Goal: Check status: Check status

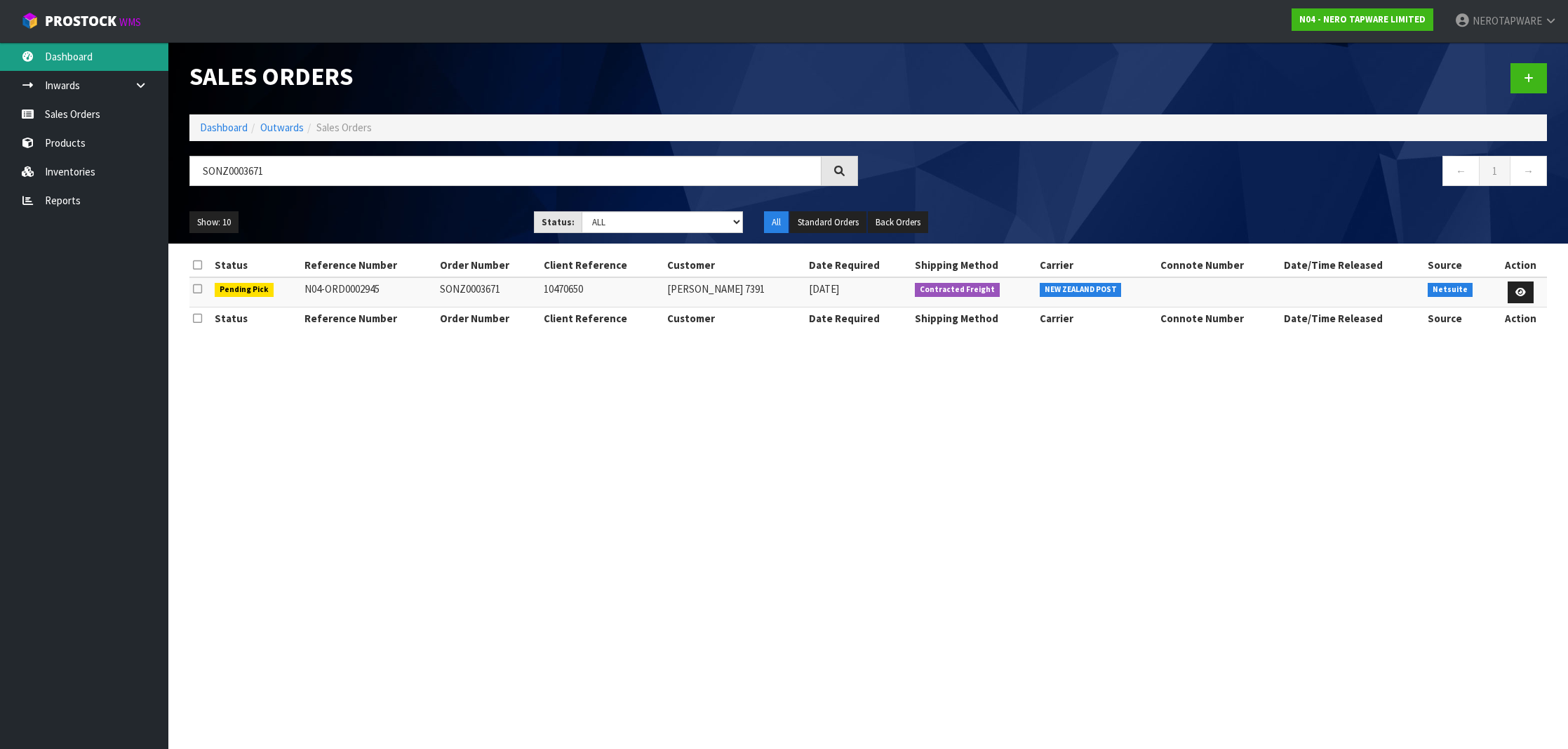
type input "SONZ0003671"
click at [67, 66] on link "Dashboard" at bounding box center [84, 57] width 168 height 29
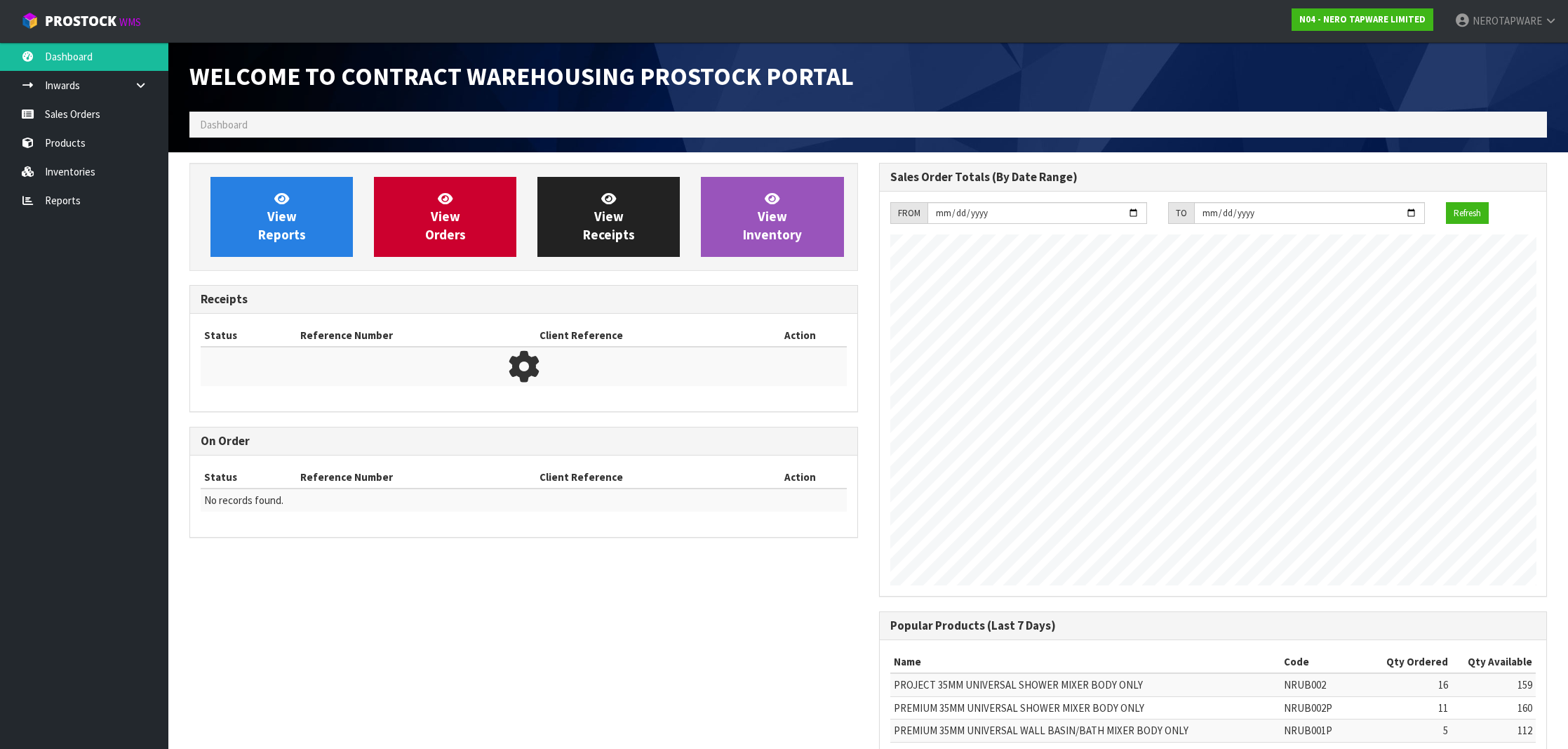
click at [92, 121] on link "Sales Orders" at bounding box center [84, 114] width 168 height 29
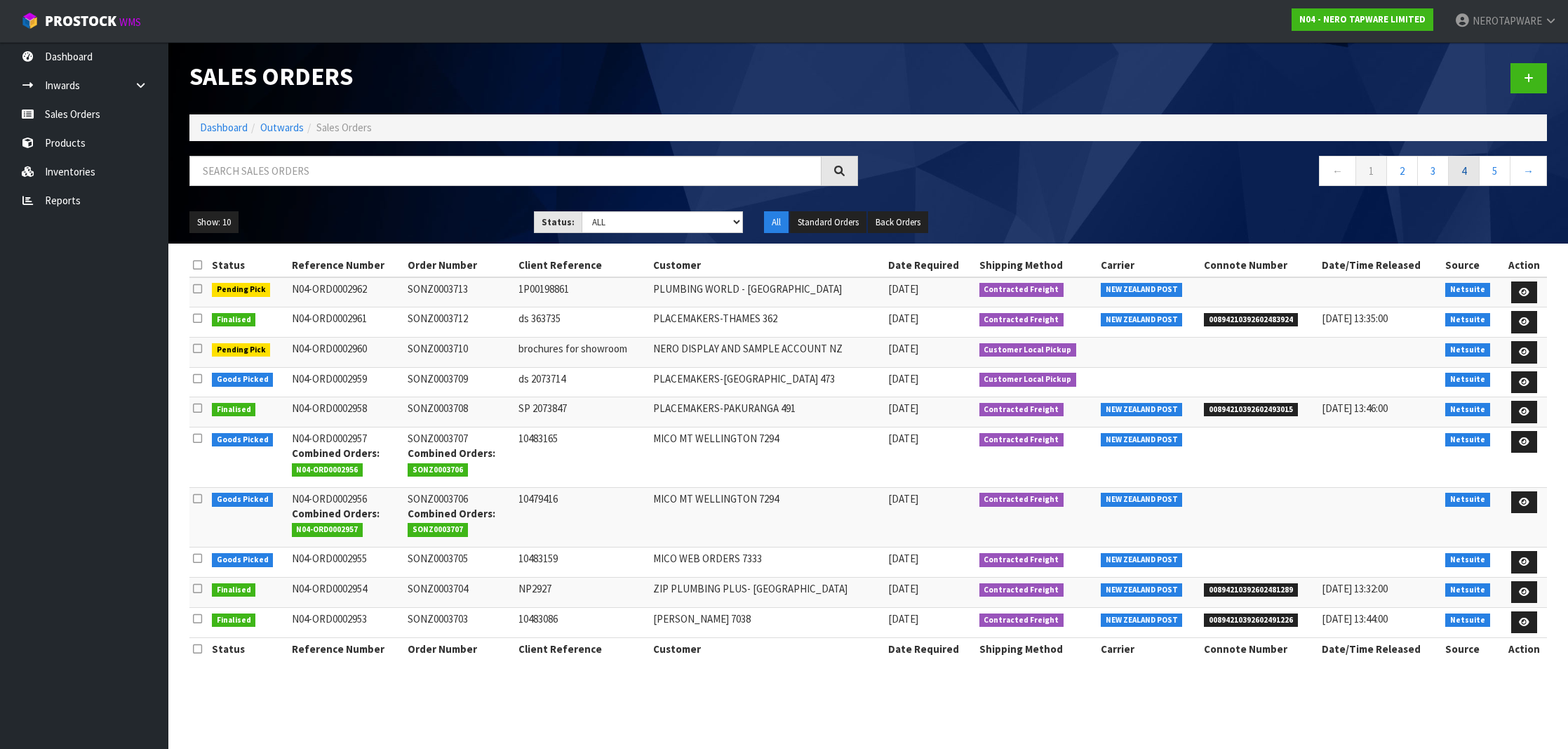
click at [1457, 173] on link "4" at bounding box center [1464, 171] width 31 height 30
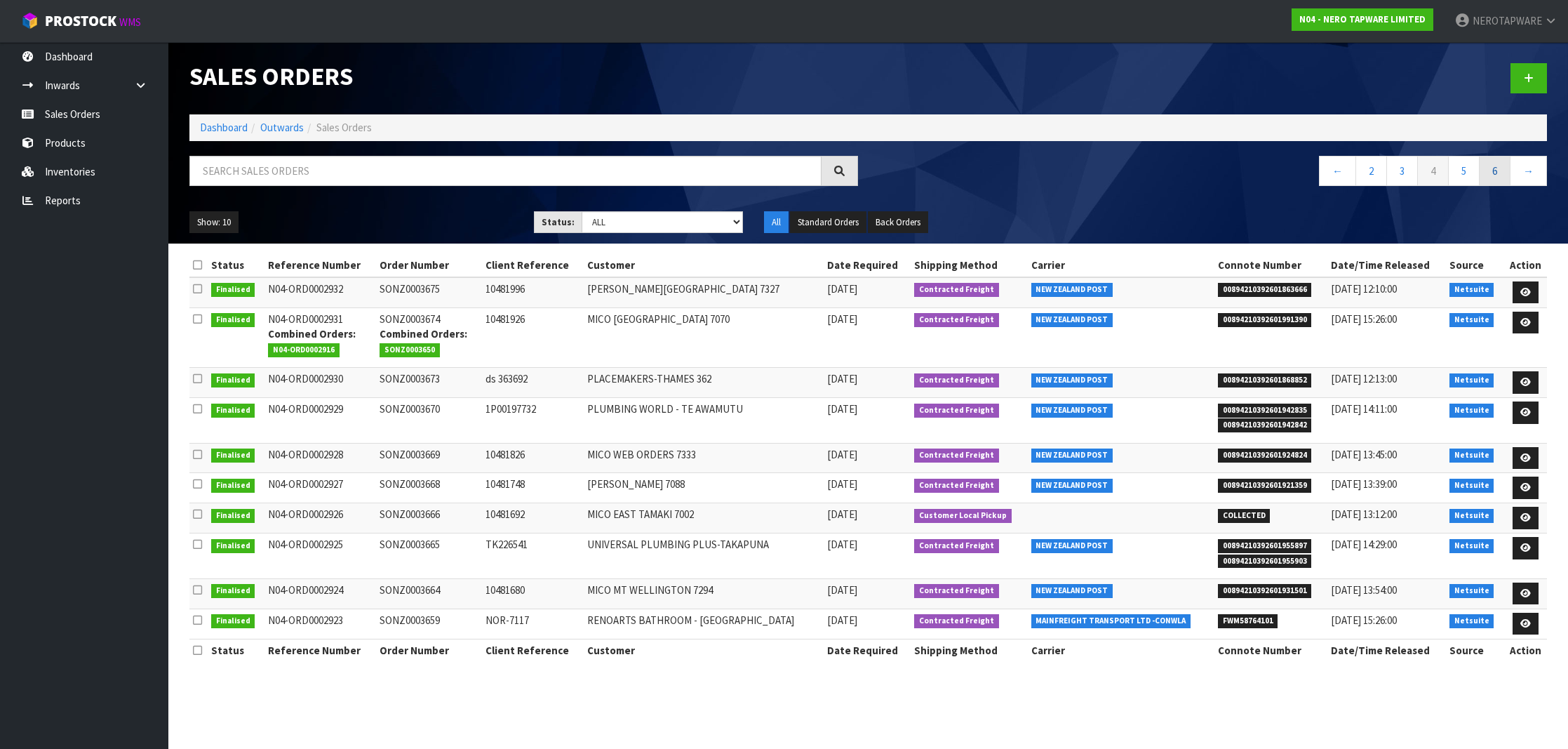
click at [1494, 173] on link "6" at bounding box center [1494, 171] width 31 height 30
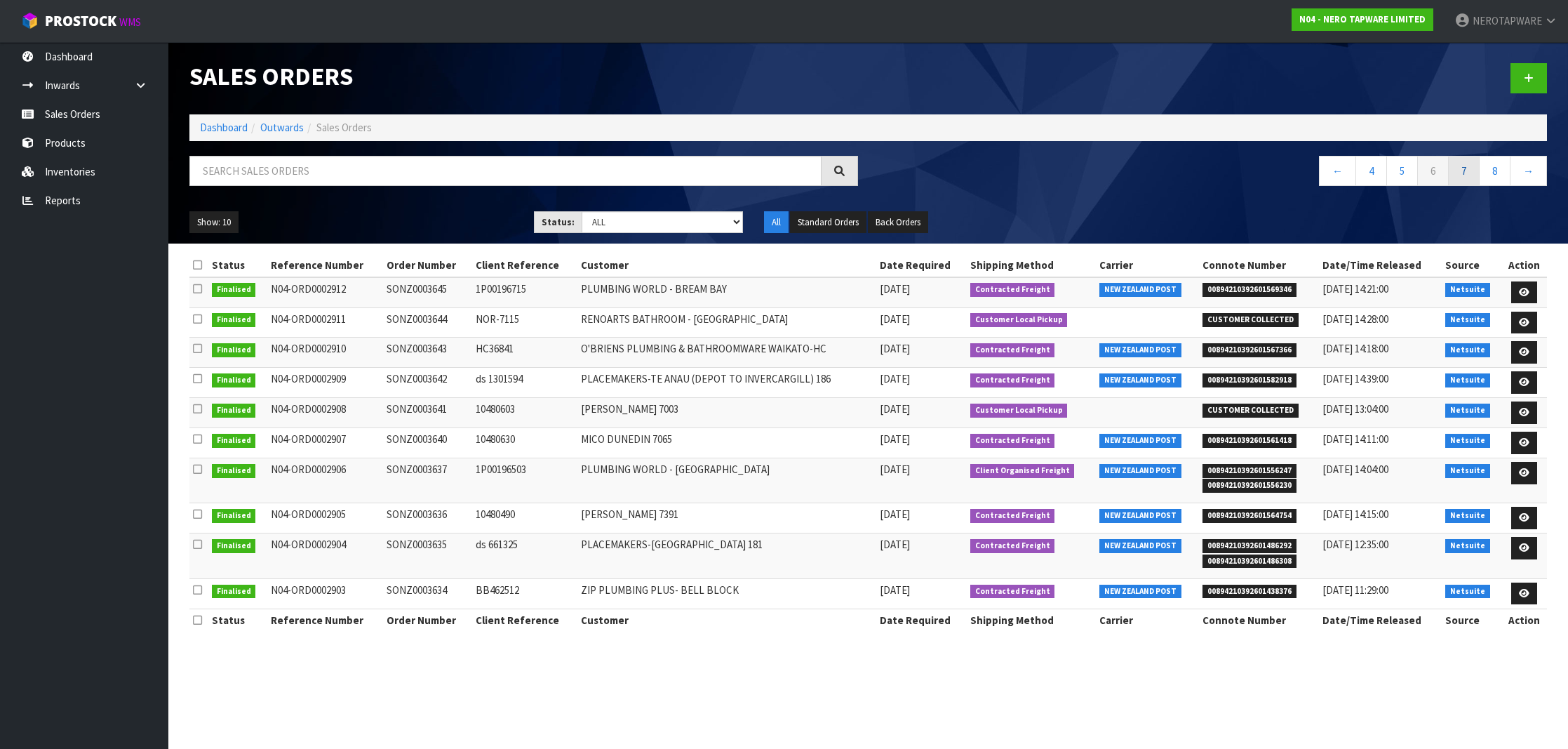
click at [1469, 175] on link "7" at bounding box center [1464, 171] width 31 height 30
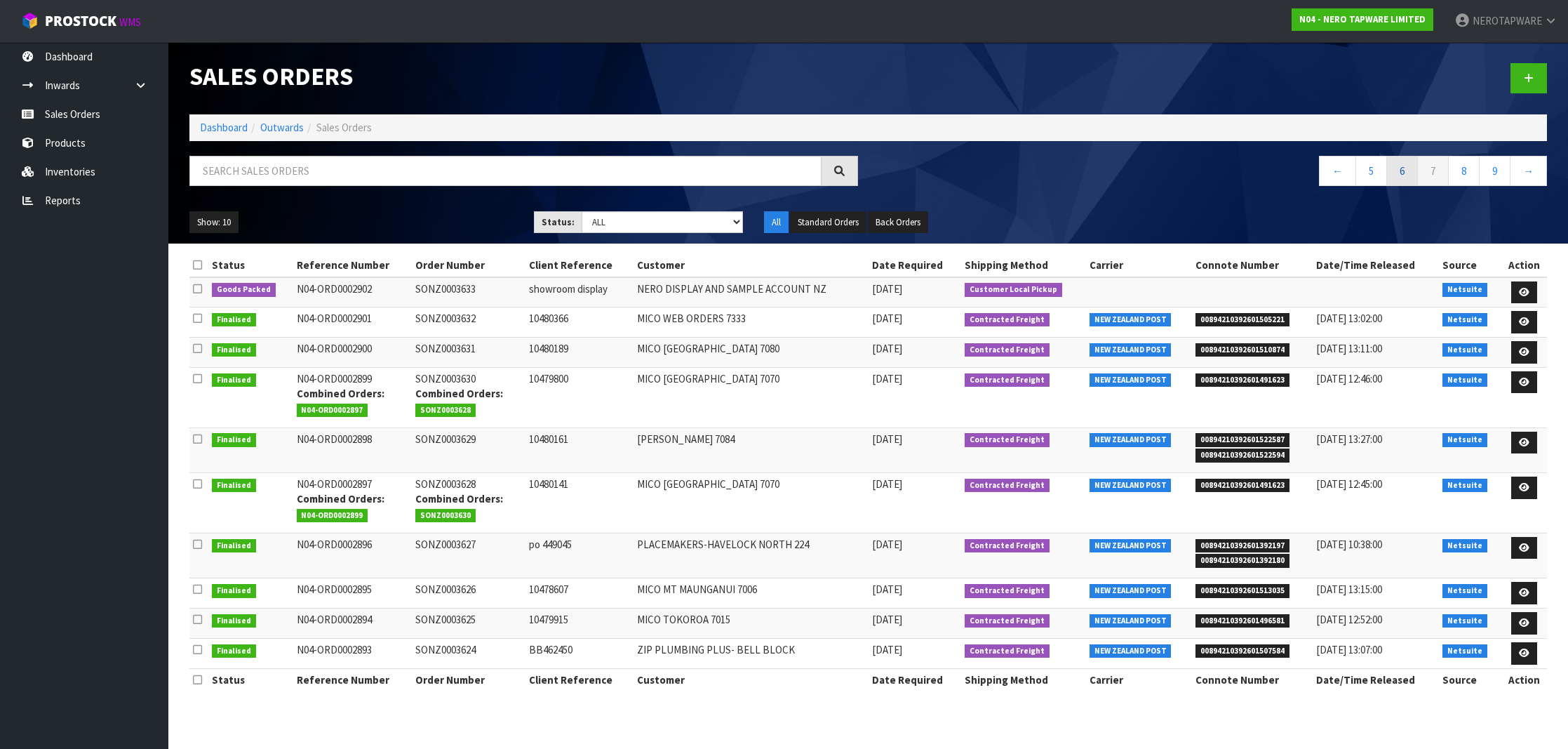
click at [1402, 173] on link "6" at bounding box center [1402, 171] width 31 height 30
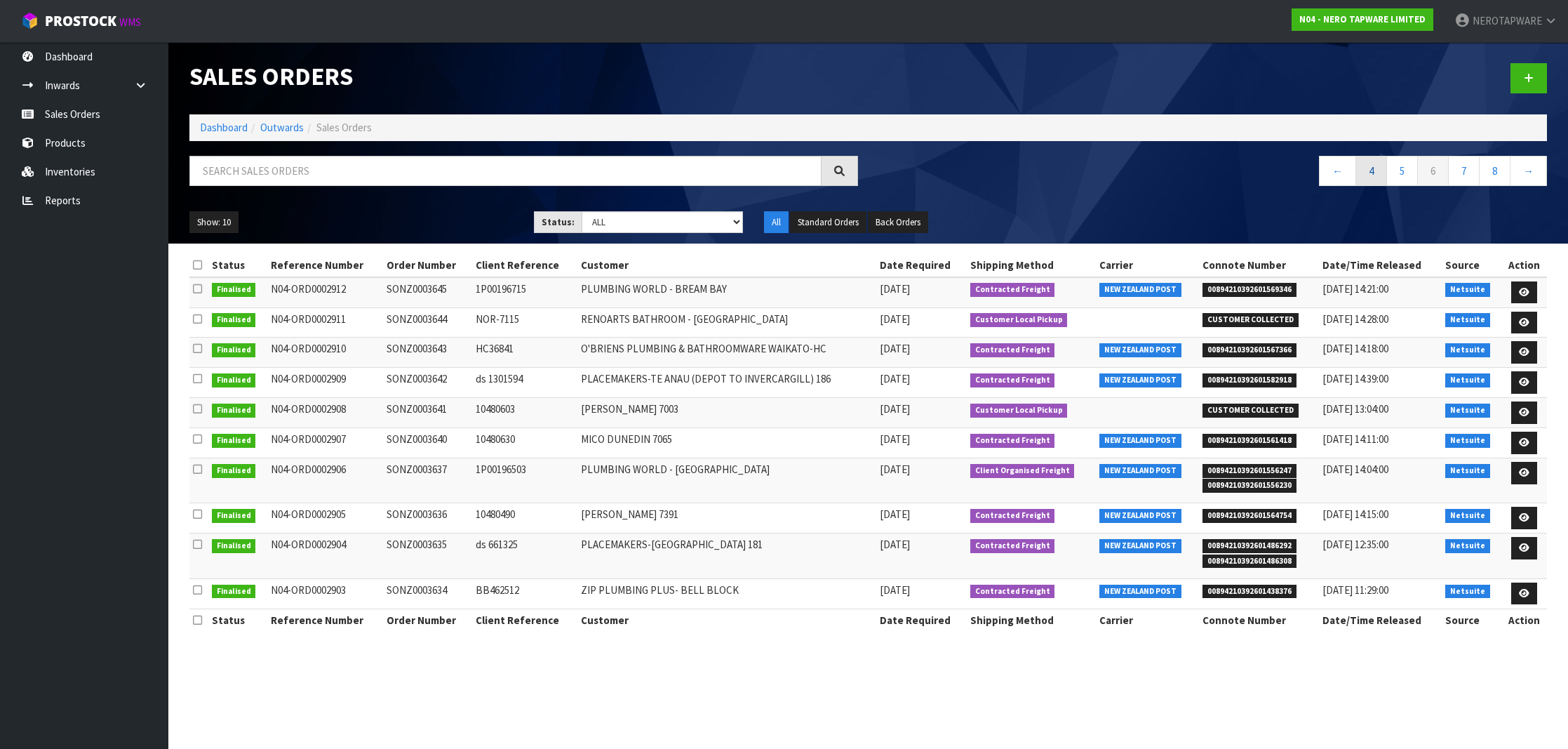
click at [1379, 176] on link "4" at bounding box center [1371, 171] width 31 height 30
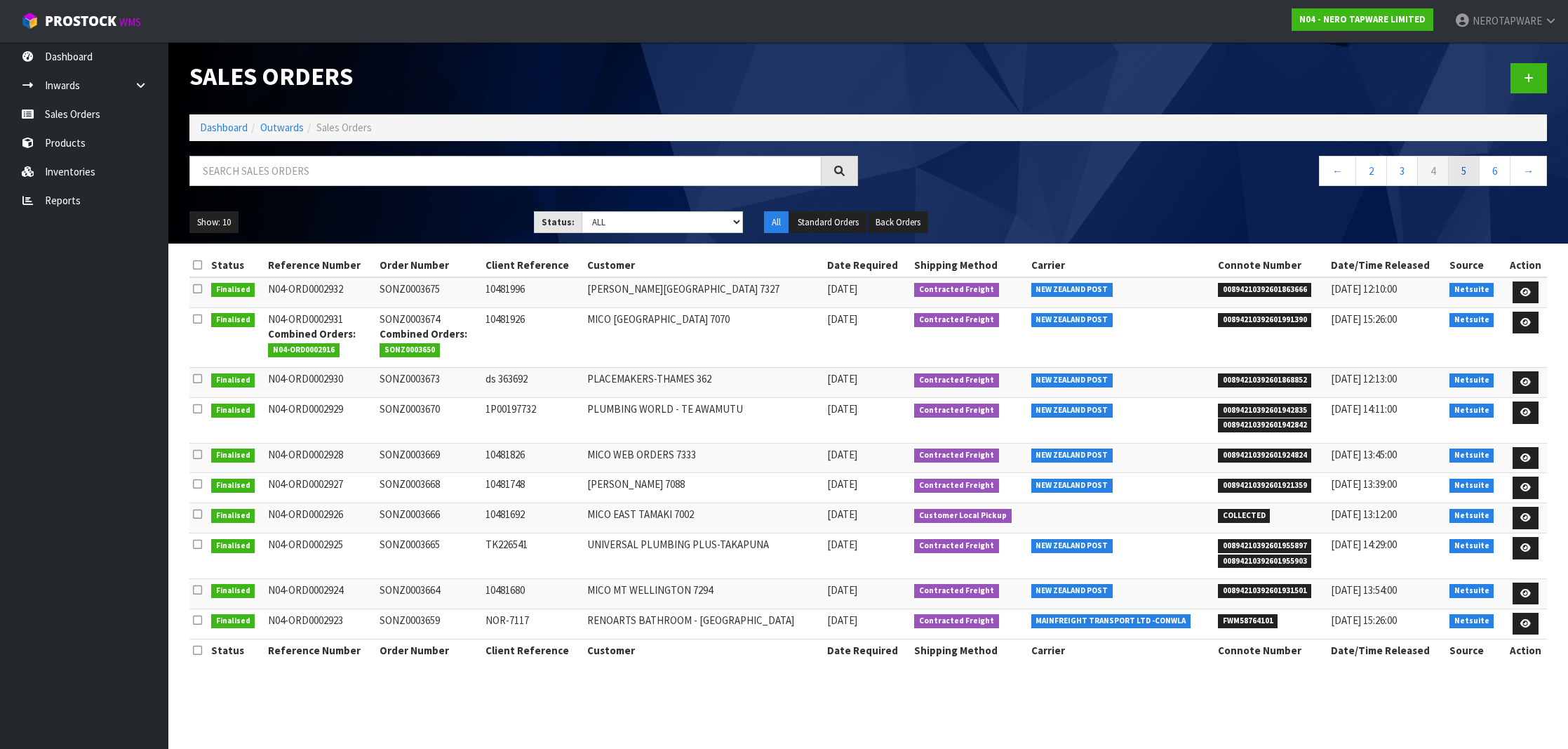
click at [1461, 175] on link "5" at bounding box center [1464, 171] width 31 height 30
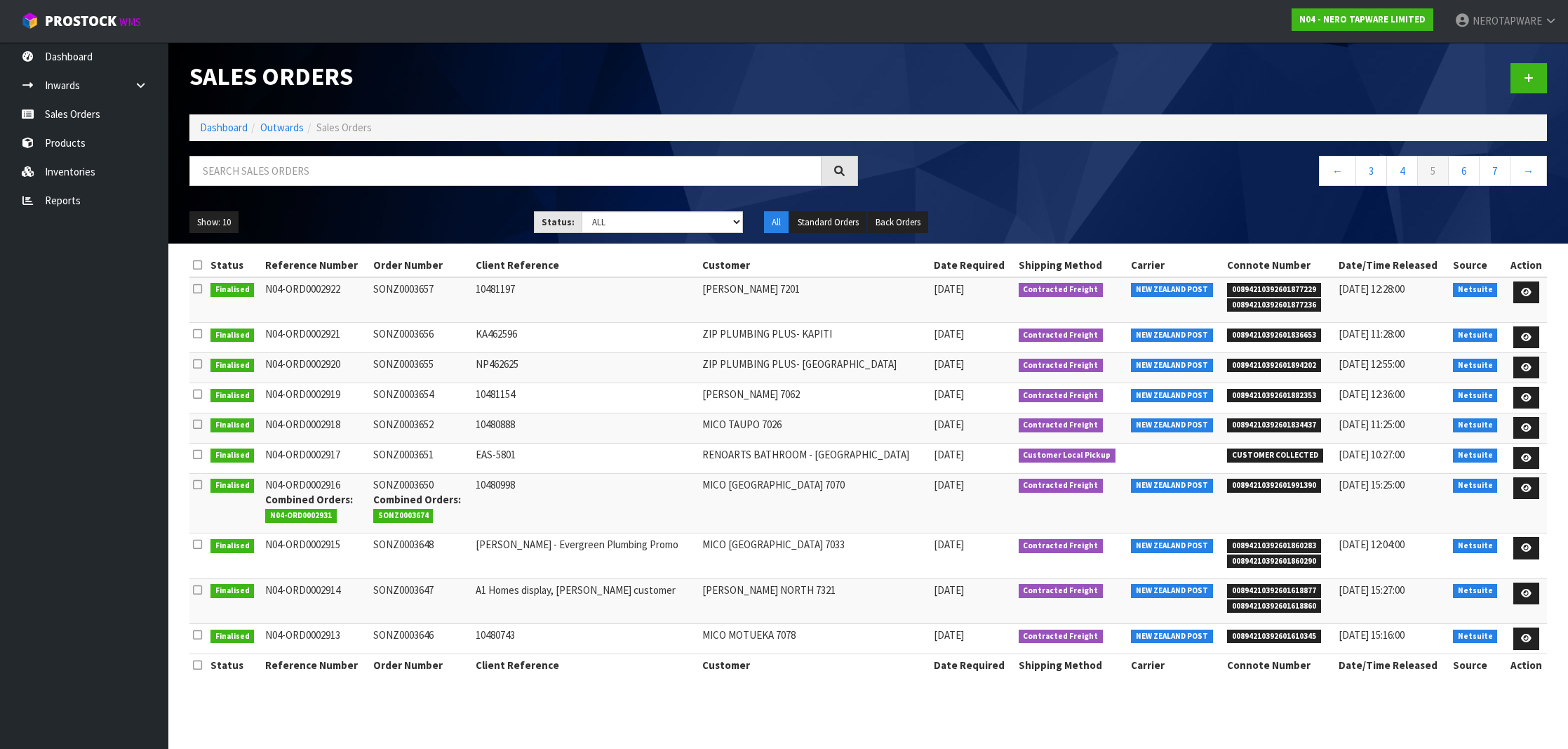
click at [1261, 584] on span "00894210392601618877" at bounding box center [1273, 591] width 94 height 14
copy span "00894210392601618877"
click at [433, 589] on td "SONZ0003647" at bounding box center [420, 600] width 102 height 45
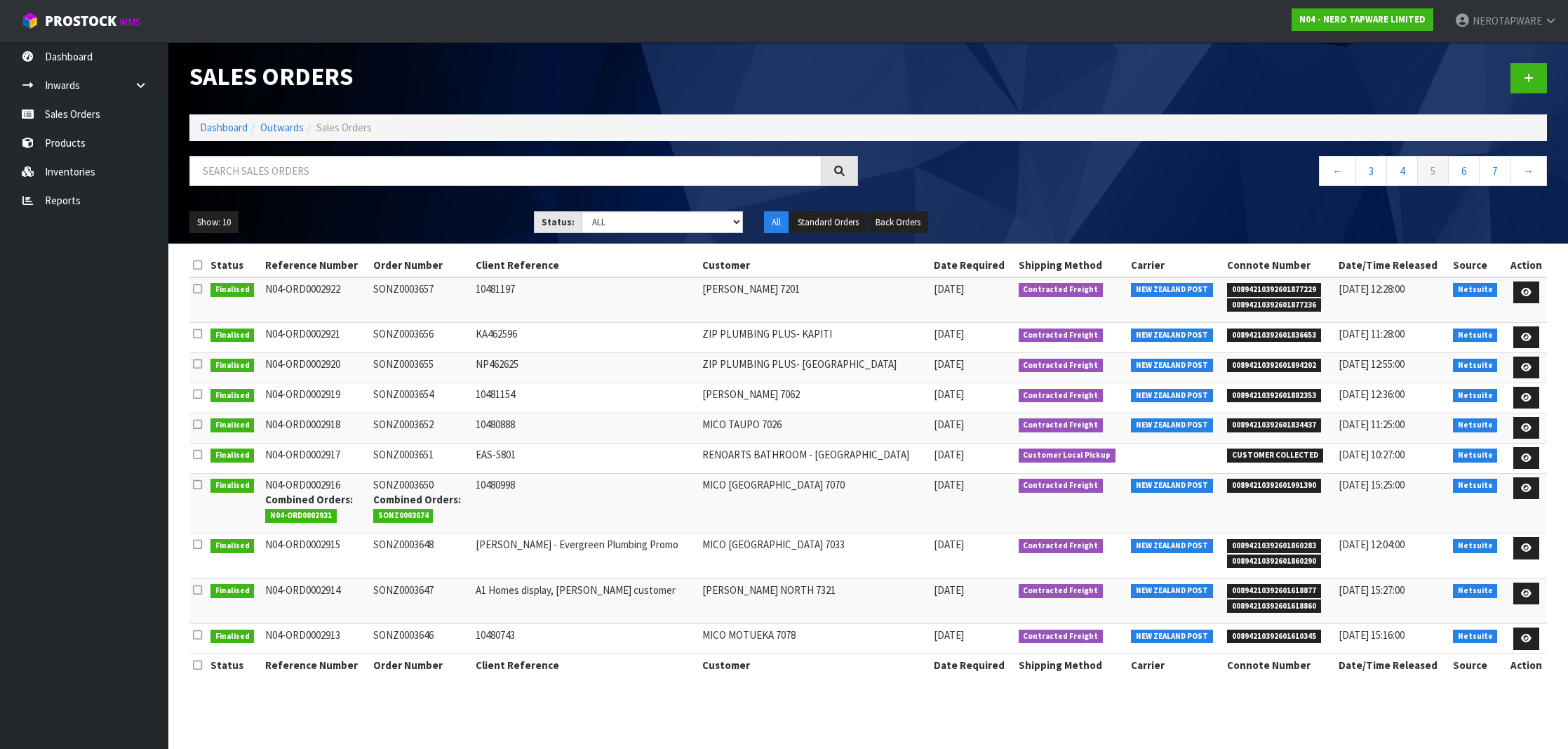
copy td "SONZ0003647"
click at [1266, 634] on span "00894210392601610345" at bounding box center [1273, 637] width 94 height 14
copy span "00894210392601610345"
click at [443, 632] on td "SONZ0003646" at bounding box center [420, 639] width 102 height 30
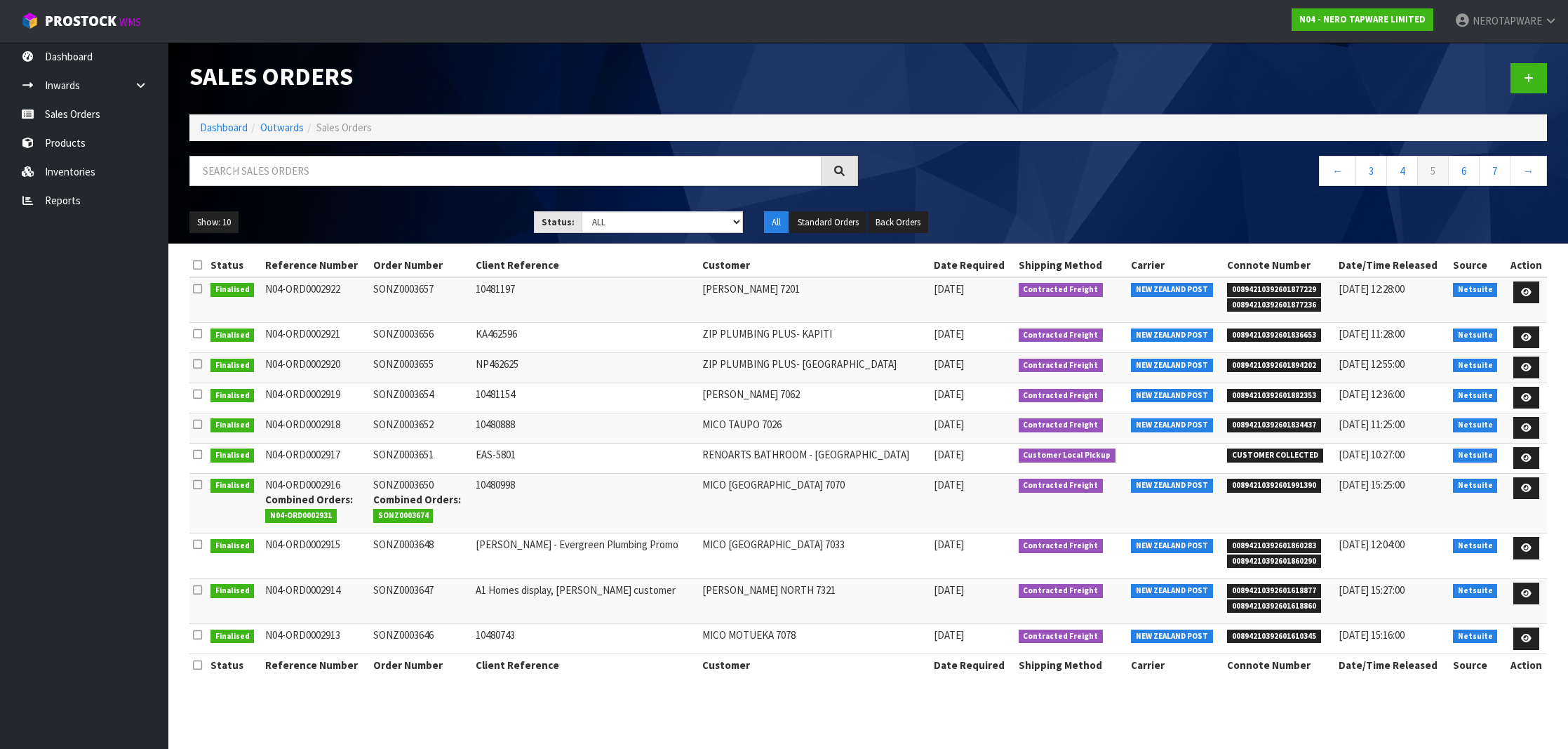
click at [423, 626] on td "SONZ0003646" at bounding box center [420, 639] width 102 height 30
copy td "SONZ0003646"
click at [1463, 172] on link "6" at bounding box center [1464, 171] width 31 height 30
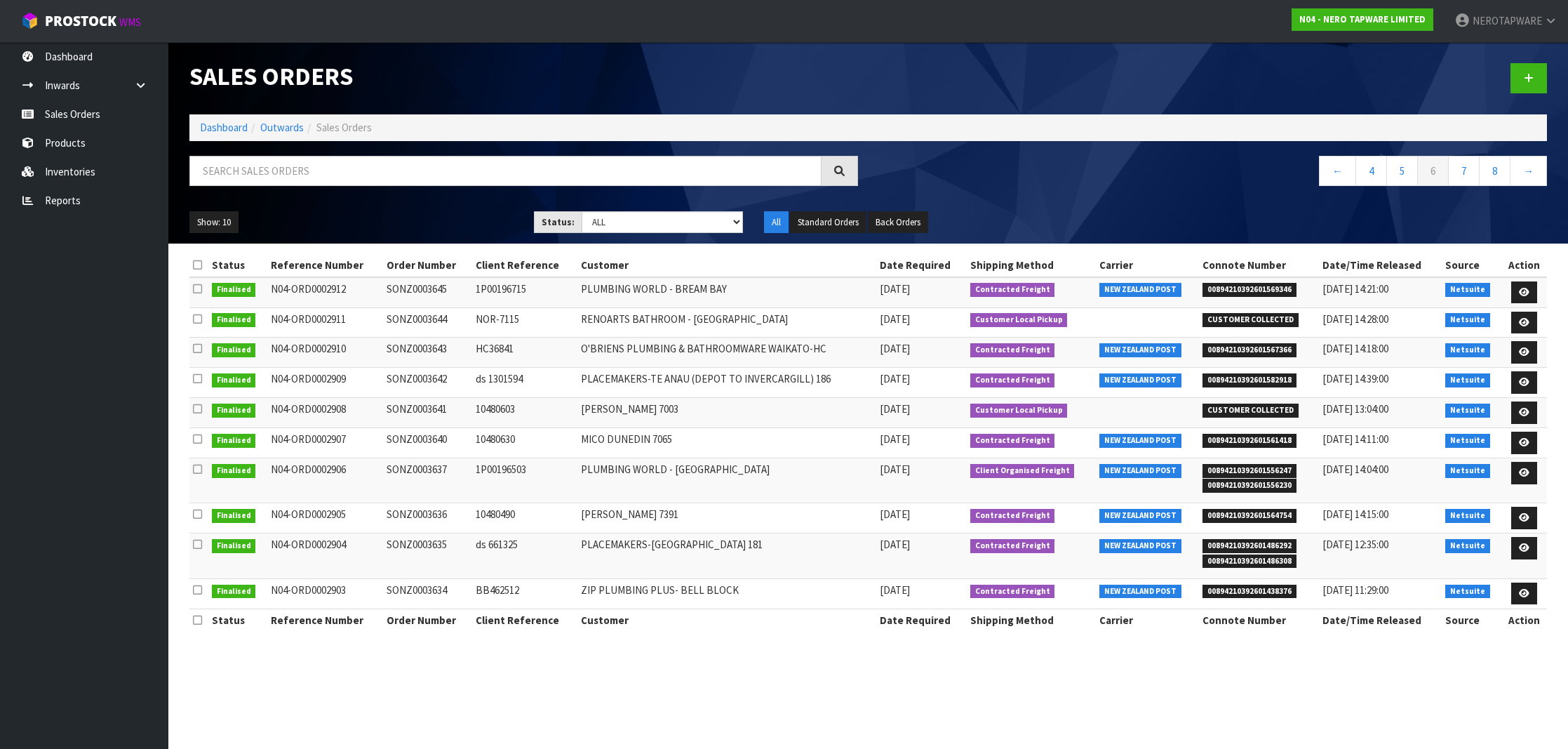
click at [1245, 287] on span "00894210392601569346" at bounding box center [1249, 290] width 94 height 14
copy span "00894210392601569346"
click at [427, 295] on td "SONZ0003645" at bounding box center [428, 293] width 89 height 30
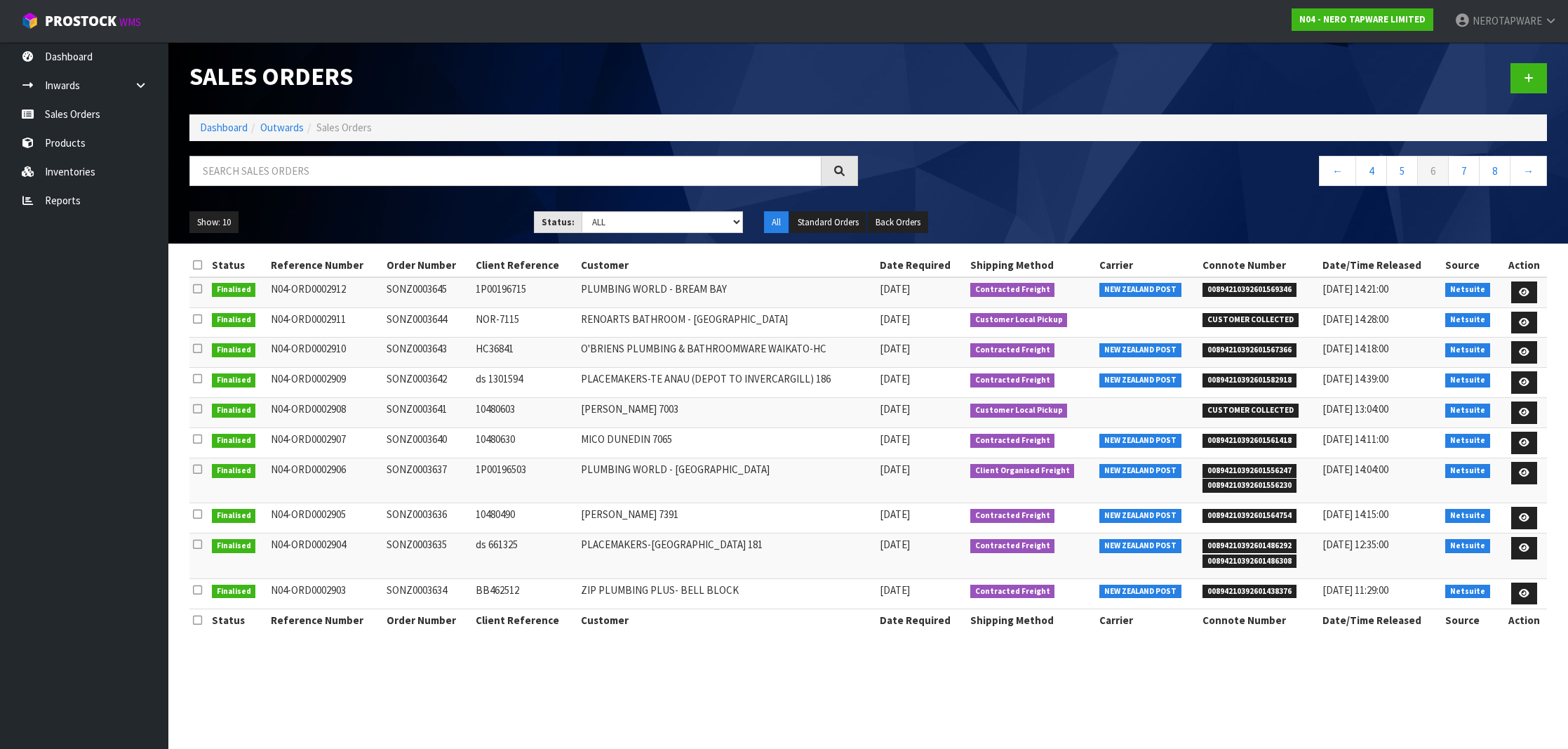
click at [427, 289] on td "SONZ0003645" at bounding box center [428, 293] width 89 height 30
click at [426, 289] on td "SONZ0003645" at bounding box center [428, 293] width 89 height 30
copy td "SONZ0003645"
click at [1256, 353] on span "00894210392601567366" at bounding box center [1249, 351] width 94 height 14
click at [1257, 351] on span "00894210392601567366" at bounding box center [1249, 351] width 94 height 14
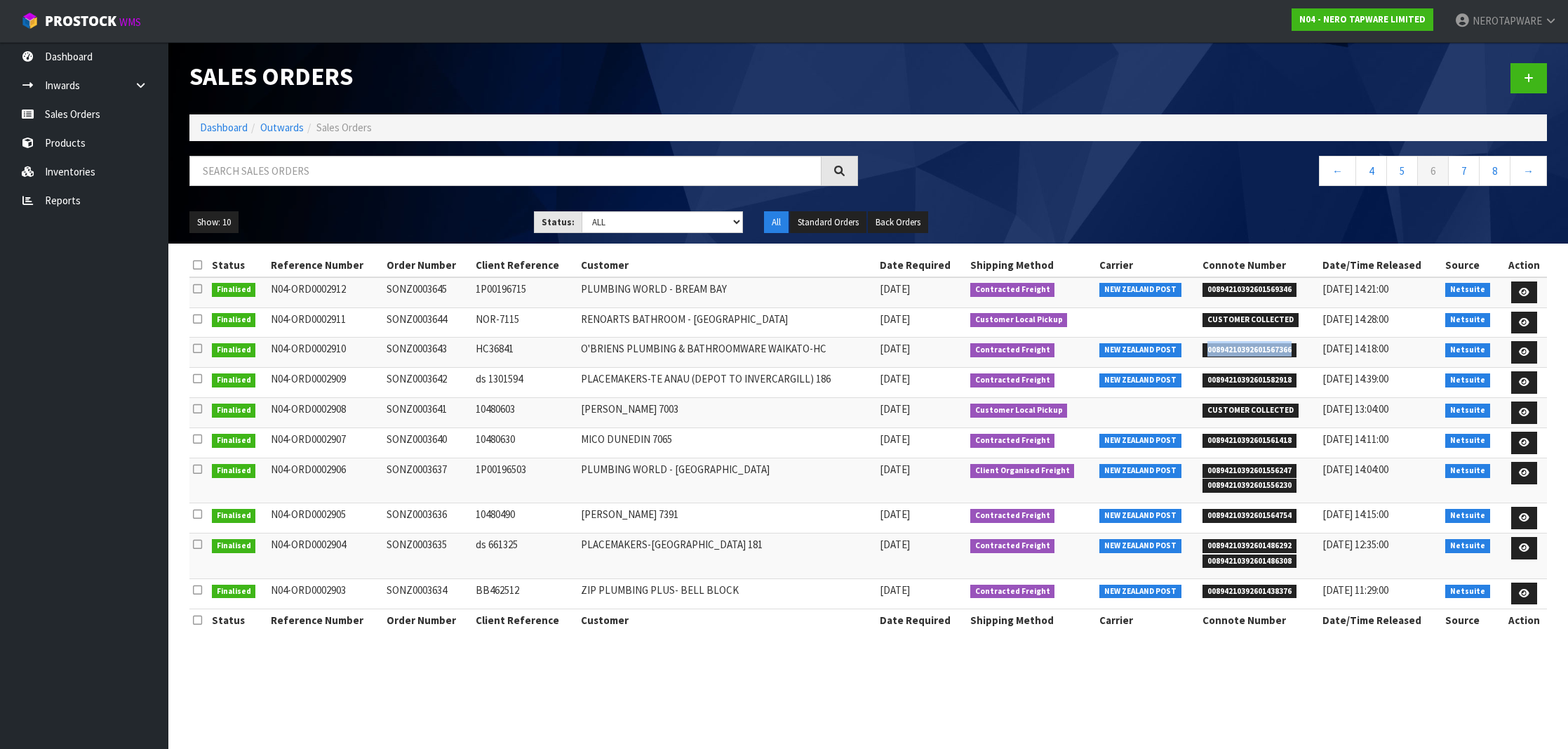
click at [1257, 351] on span "00894210392601567366" at bounding box center [1249, 351] width 94 height 14
copy span "00894210392601567366"
click at [420, 348] on td "SONZ0003643" at bounding box center [428, 353] width 89 height 30
copy td "SONZ0003643"
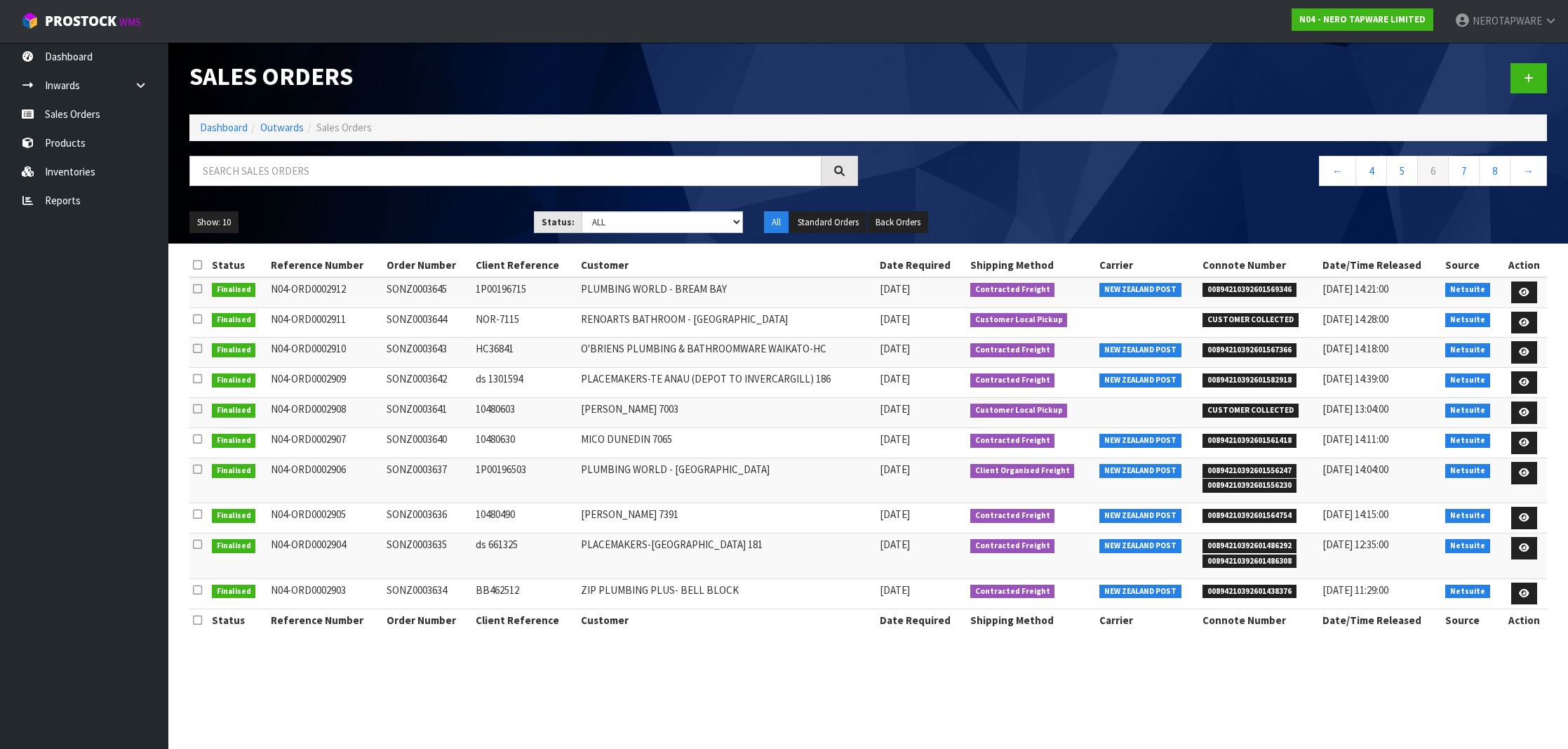
click at [1258, 377] on span "00894210392601582918" at bounding box center [1249, 381] width 94 height 14
copy span "00894210392601582918"
click at [430, 376] on td "SONZ0003642" at bounding box center [428, 383] width 89 height 30
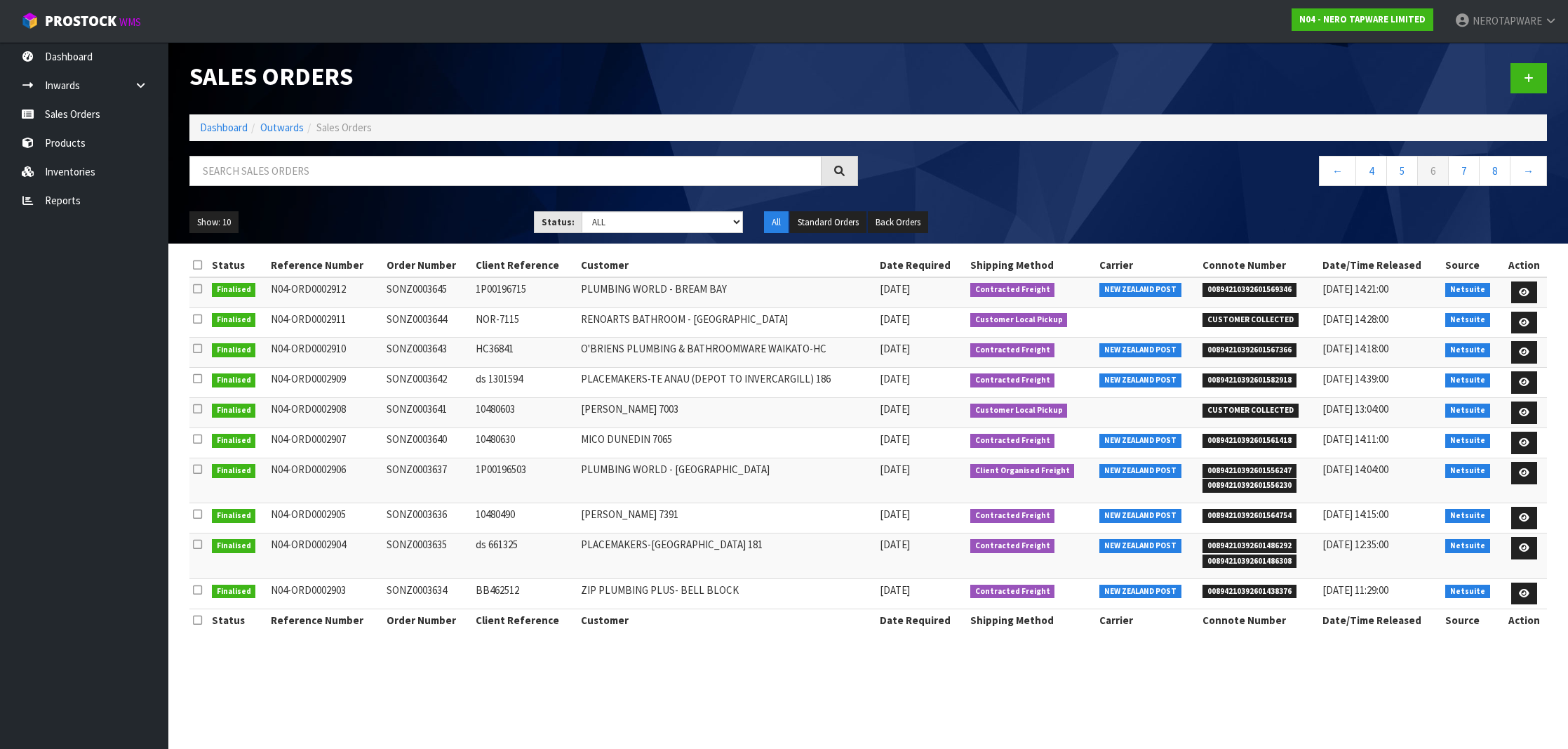
copy td "SONZ0003642"
click at [1236, 434] on span "00894210392601561418" at bounding box center [1249, 441] width 94 height 14
click at [409, 436] on td "SONZ0003640" at bounding box center [428, 444] width 89 height 30
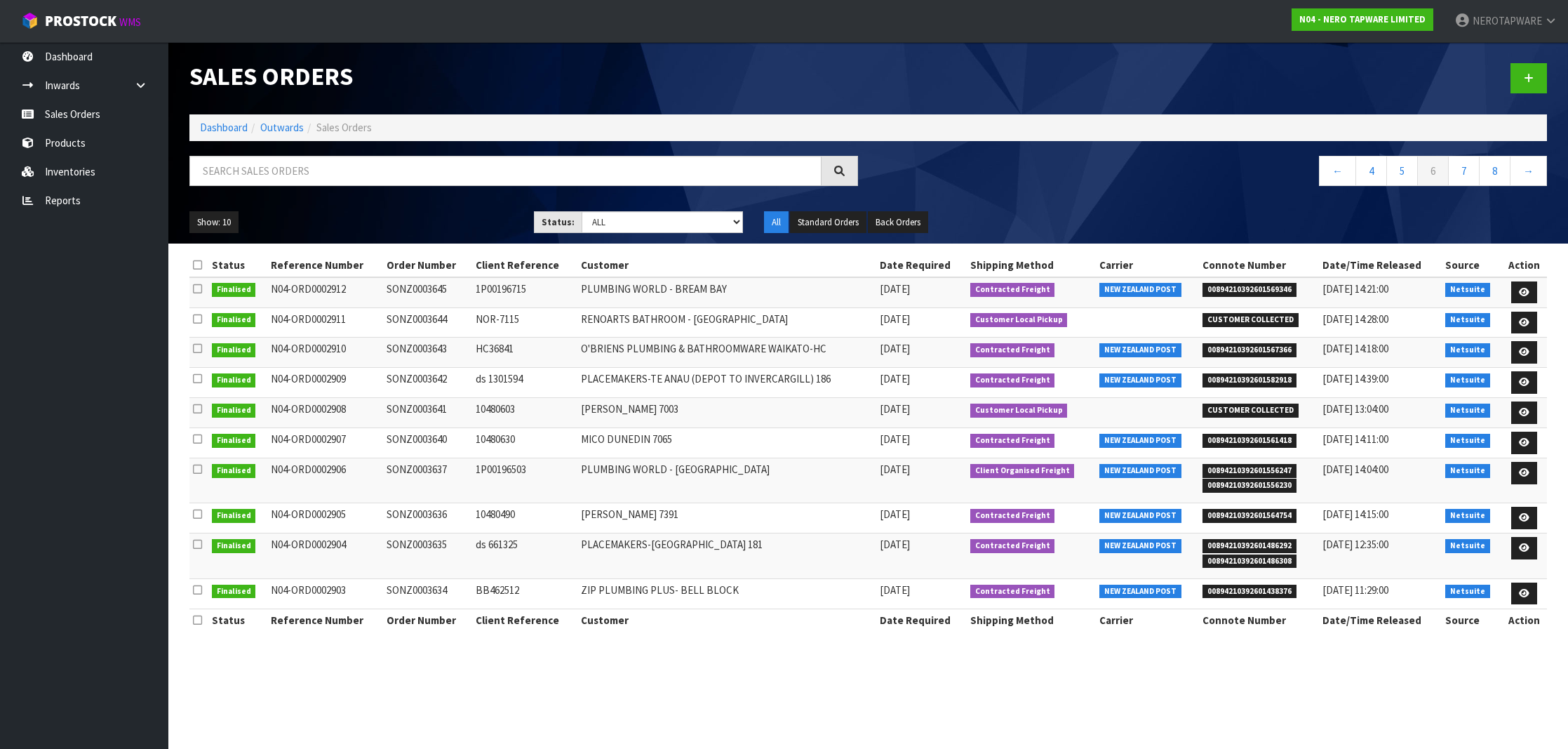
click at [1238, 466] on span "00894210392601556247" at bounding box center [1249, 471] width 94 height 14
click at [415, 466] on td "SONZ0003637" at bounding box center [428, 481] width 89 height 45
click at [1276, 513] on span "00894210392601564754" at bounding box center [1249, 516] width 94 height 14
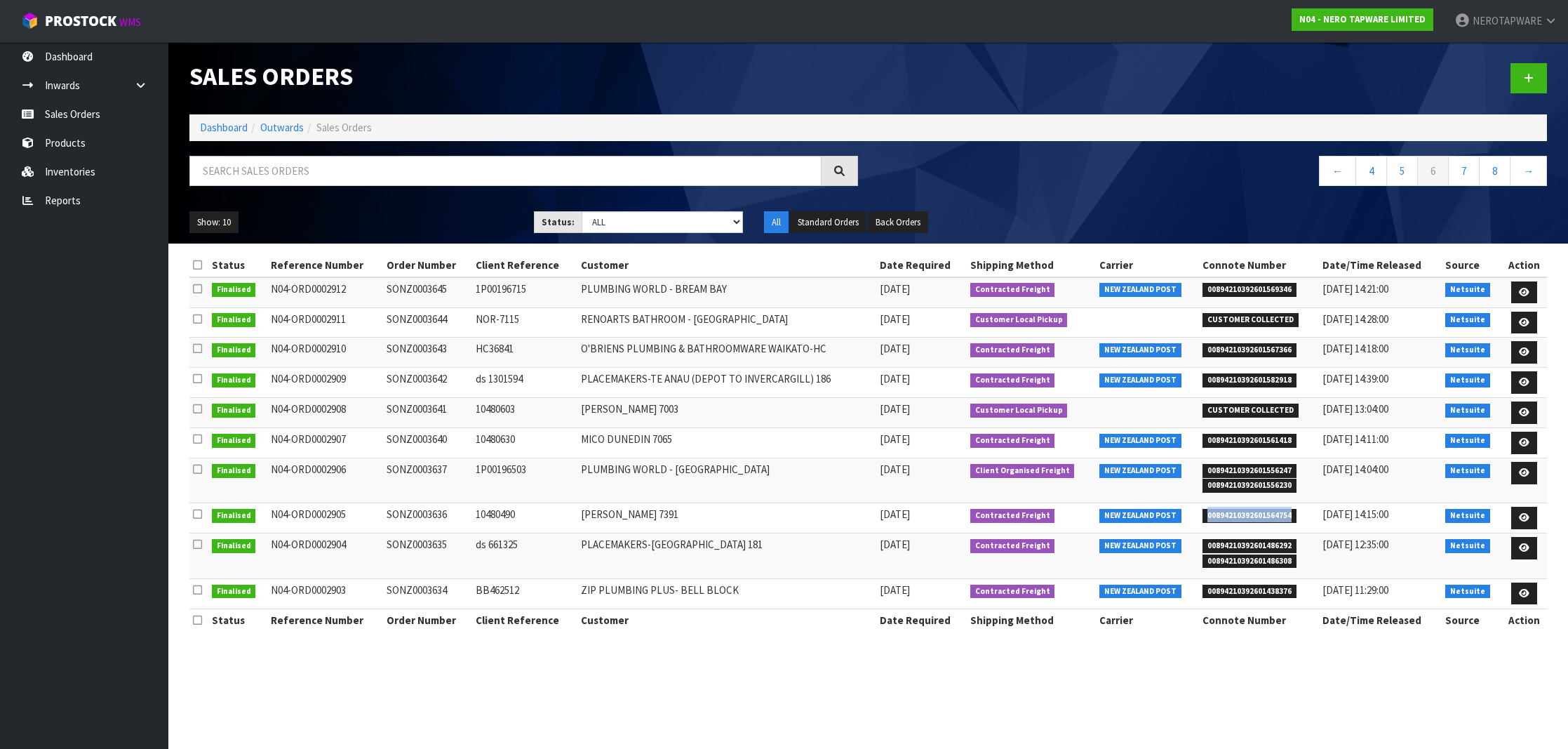
click at [1276, 513] on span "00894210392601564754" at bounding box center [1249, 516] width 94 height 14
drag, startPoint x: 1194, startPoint y: 656, endPoint x: 1070, endPoint y: 506, distance: 194.6
click at [1192, 655] on section "Sales Orders Dashboard Outwards Sales Orders ← 4 5 6 7 8 → Show: 10 5 10 25 50 …" at bounding box center [784, 374] width 1568 height 749
click at [397, 514] on td "SONZ0003636" at bounding box center [428, 518] width 89 height 30
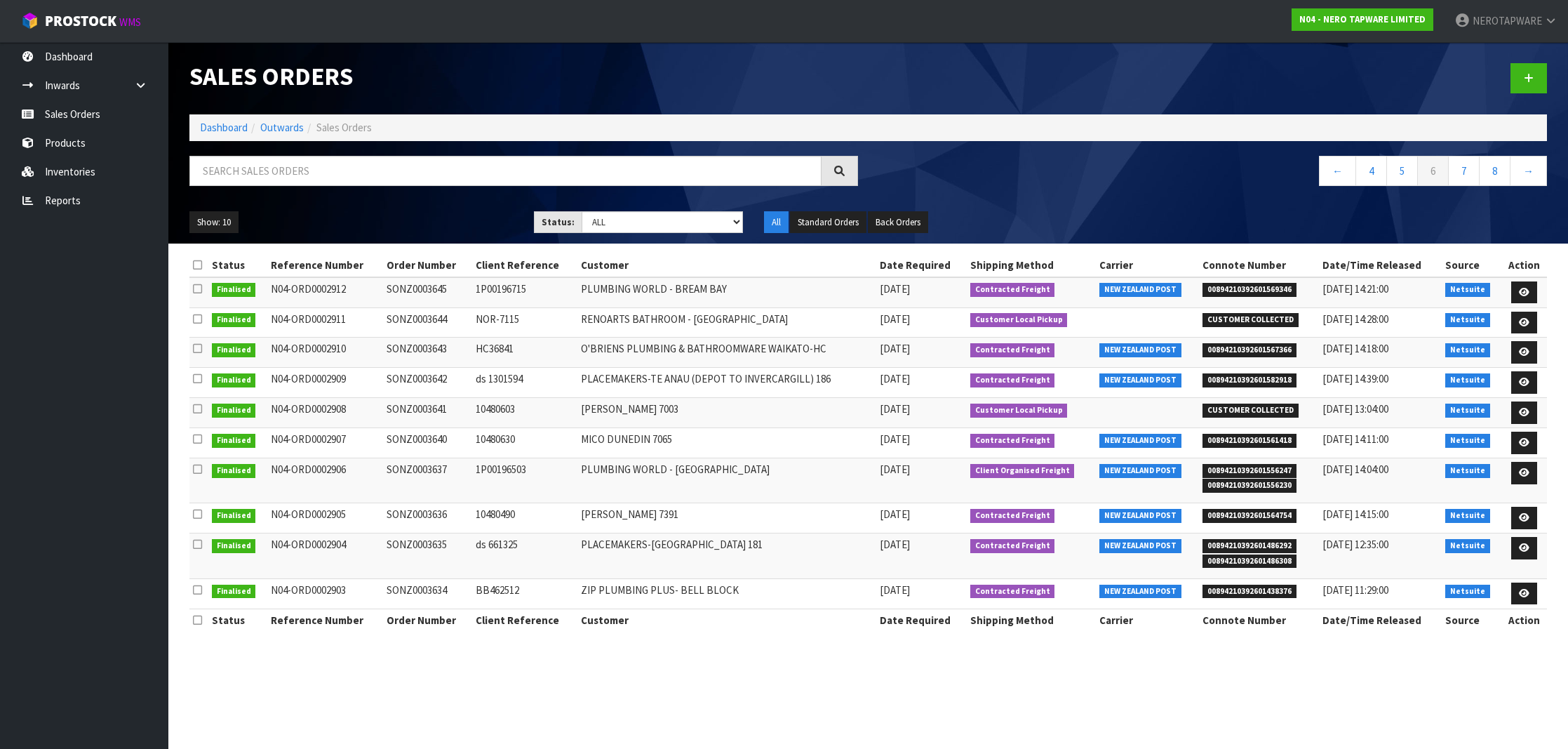
click at [1269, 542] on span "00894210392601486292" at bounding box center [1249, 547] width 94 height 14
click at [423, 542] on td "SONZ0003635" at bounding box center [428, 556] width 89 height 45
click at [1258, 592] on span "00894210392601438376" at bounding box center [1249, 592] width 94 height 14
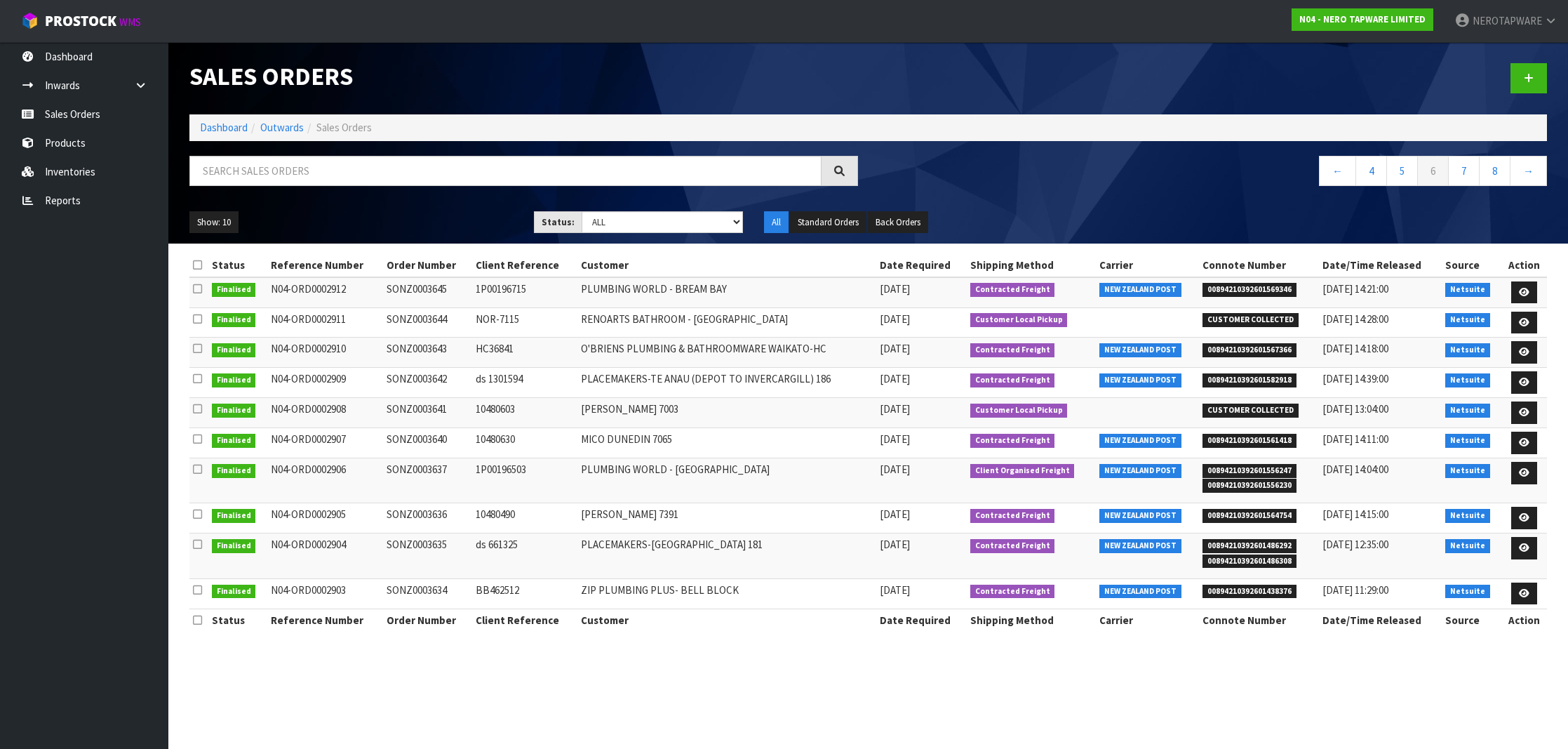
click at [1258, 590] on span "00894210392601438376" at bounding box center [1249, 592] width 94 height 14
click at [877, 1] on nav "Toggle navigation ProStock WMS N04 - NERO TAPWARE LIMITED NEROTAPWARE Logout" at bounding box center [784, 21] width 1568 height 43
click at [443, 583] on td "SONZ0003634" at bounding box center [428, 593] width 89 height 30
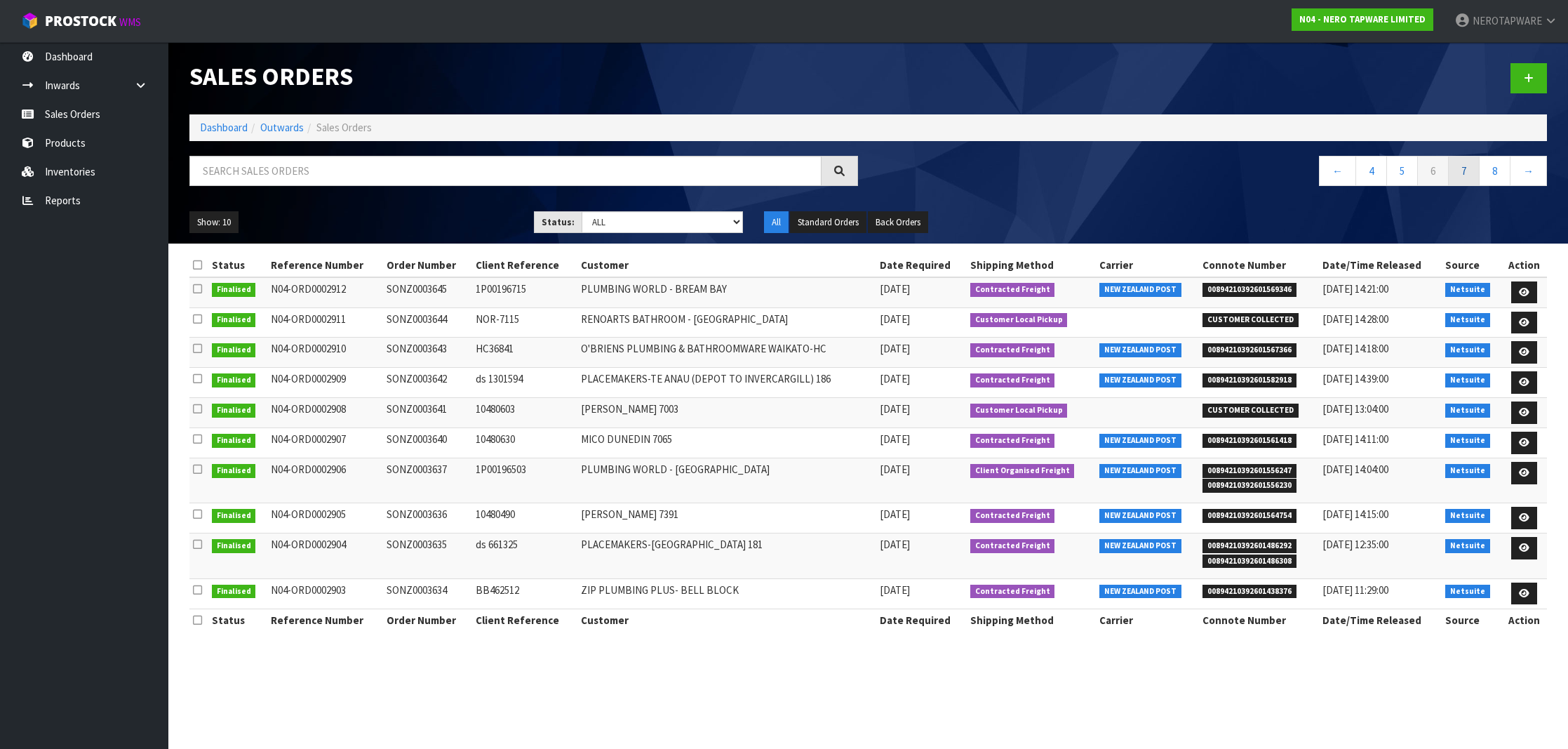
click at [1453, 174] on link "7" at bounding box center [1464, 171] width 31 height 30
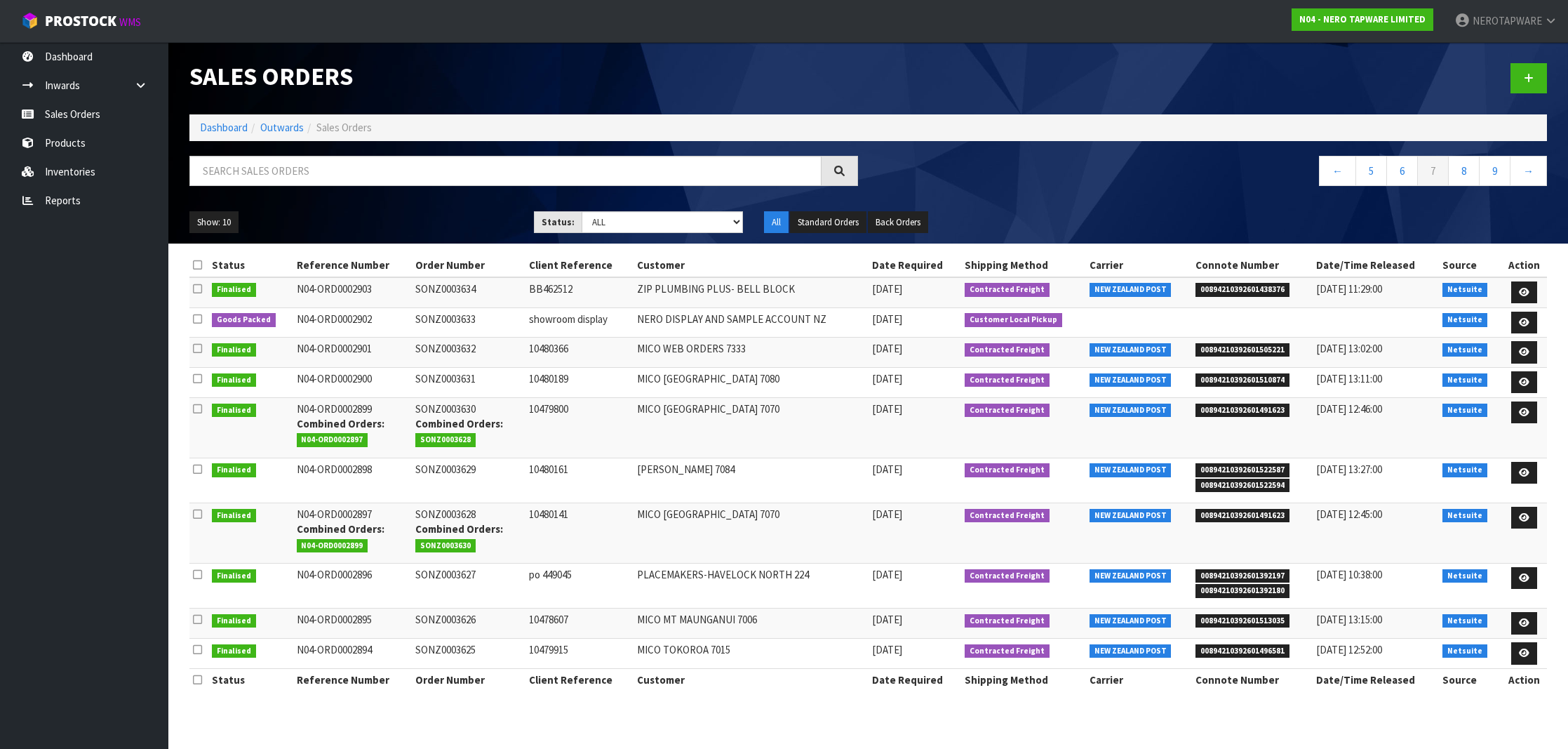
click at [1208, 293] on span "00894210392601438376" at bounding box center [1242, 290] width 94 height 14
click at [1266, 341] on li "00894210392601505221" at bounding box center [1252, 348] width 114 height 15
click at [1264, 348] on span "00894210392601505221" at bounding box center [1242, 351] width 94 height 14
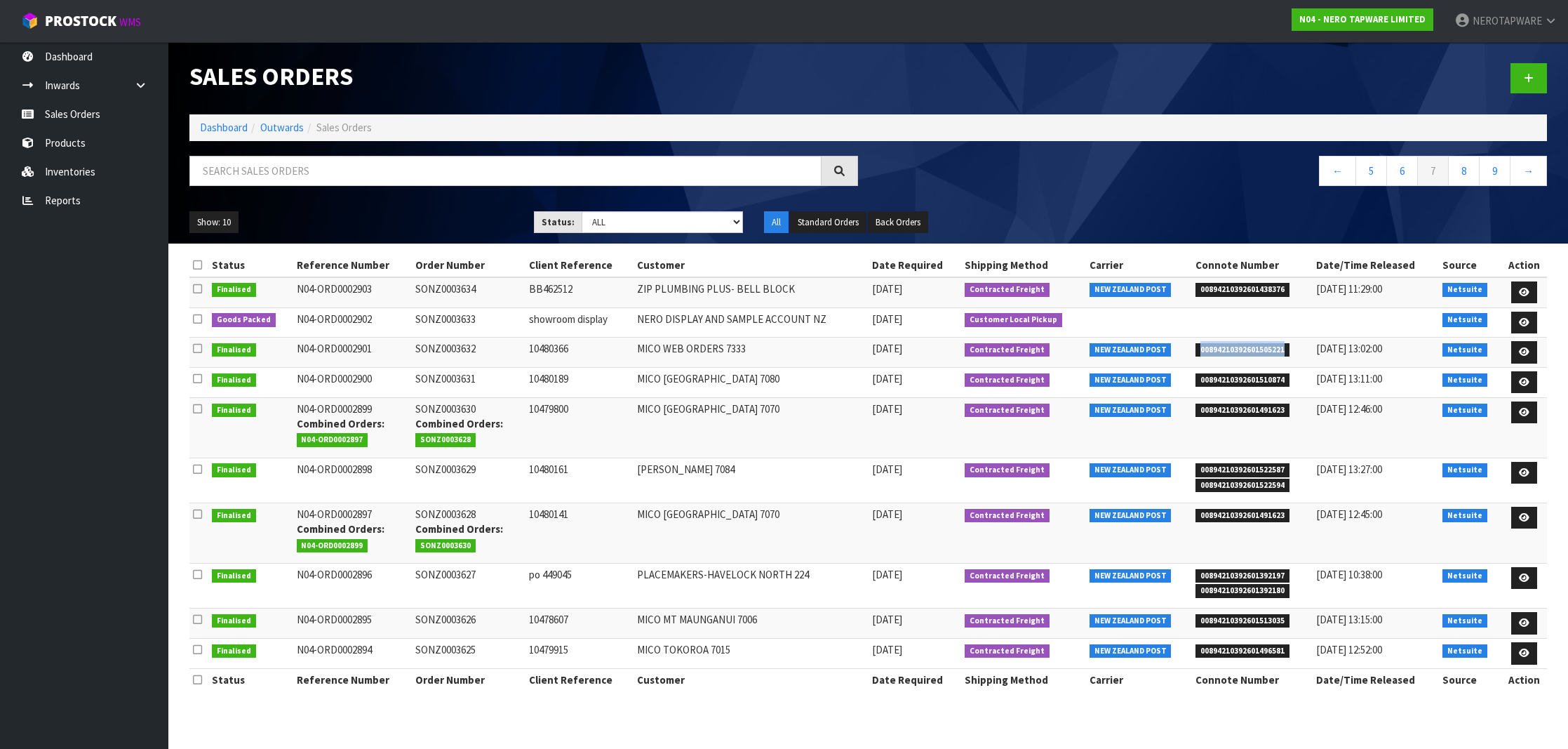
click at [442, 349] on td "SONZ0003632" at bounding box center [468, 353] width 113 height 30
click at [1243, 377] on span "00894210392601510874" at bounding box center [1242, 381] width 94 height 14
click at [430, 377] on td "SONZ0003631" at bounding box center [468, 382] width 113 height 30
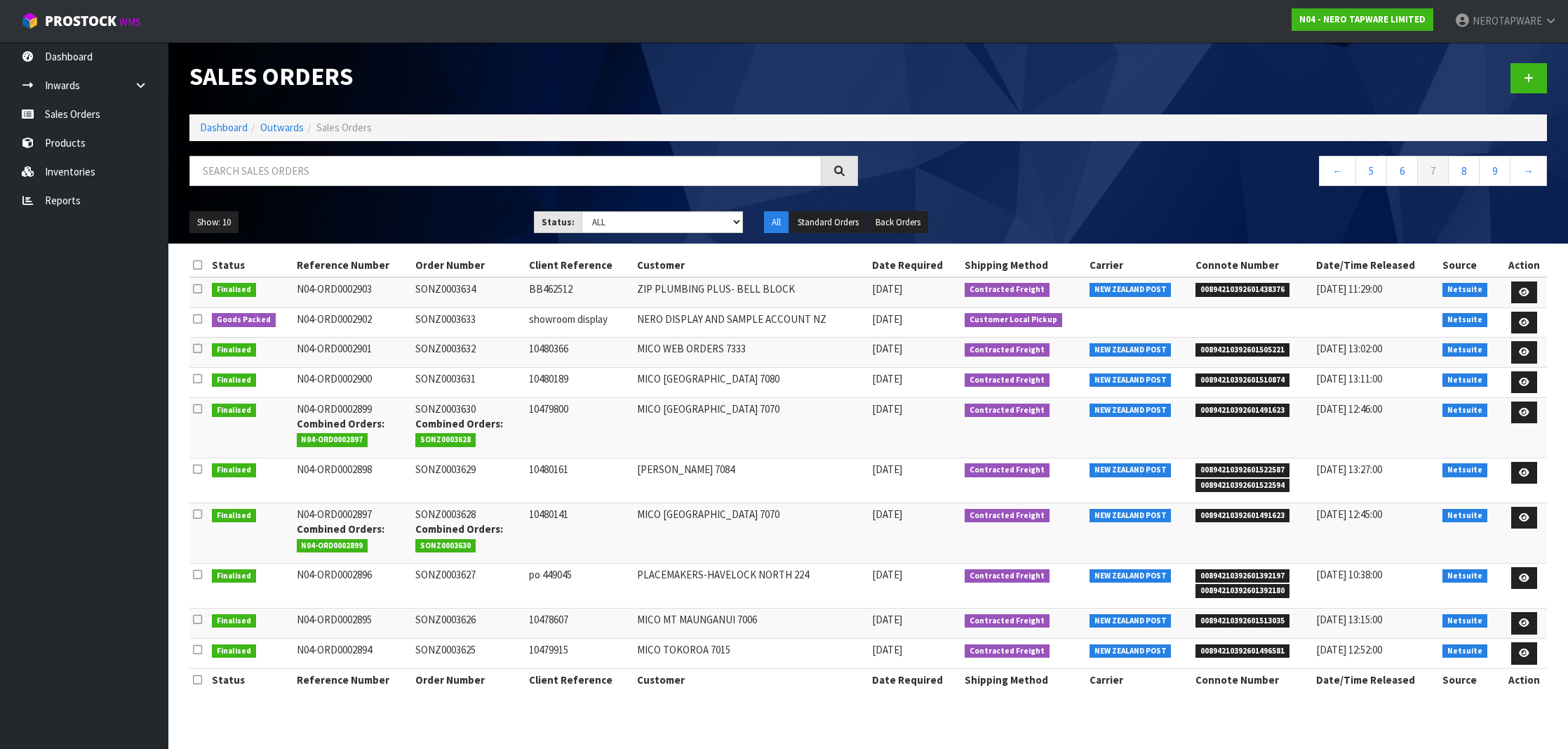
click at [430, 377] on td "SONZ0003631" at bounding box center [468, 382] width 113 height 30
click at [1241, 406] on span "00894210392601491623" at bounding box center [1242, 411] width 94 height 14
click at [448, 406] on td "SONZ0003630 Combined Orders: SONZ0003628" at bounding box center [468, 427] width 113 height 60
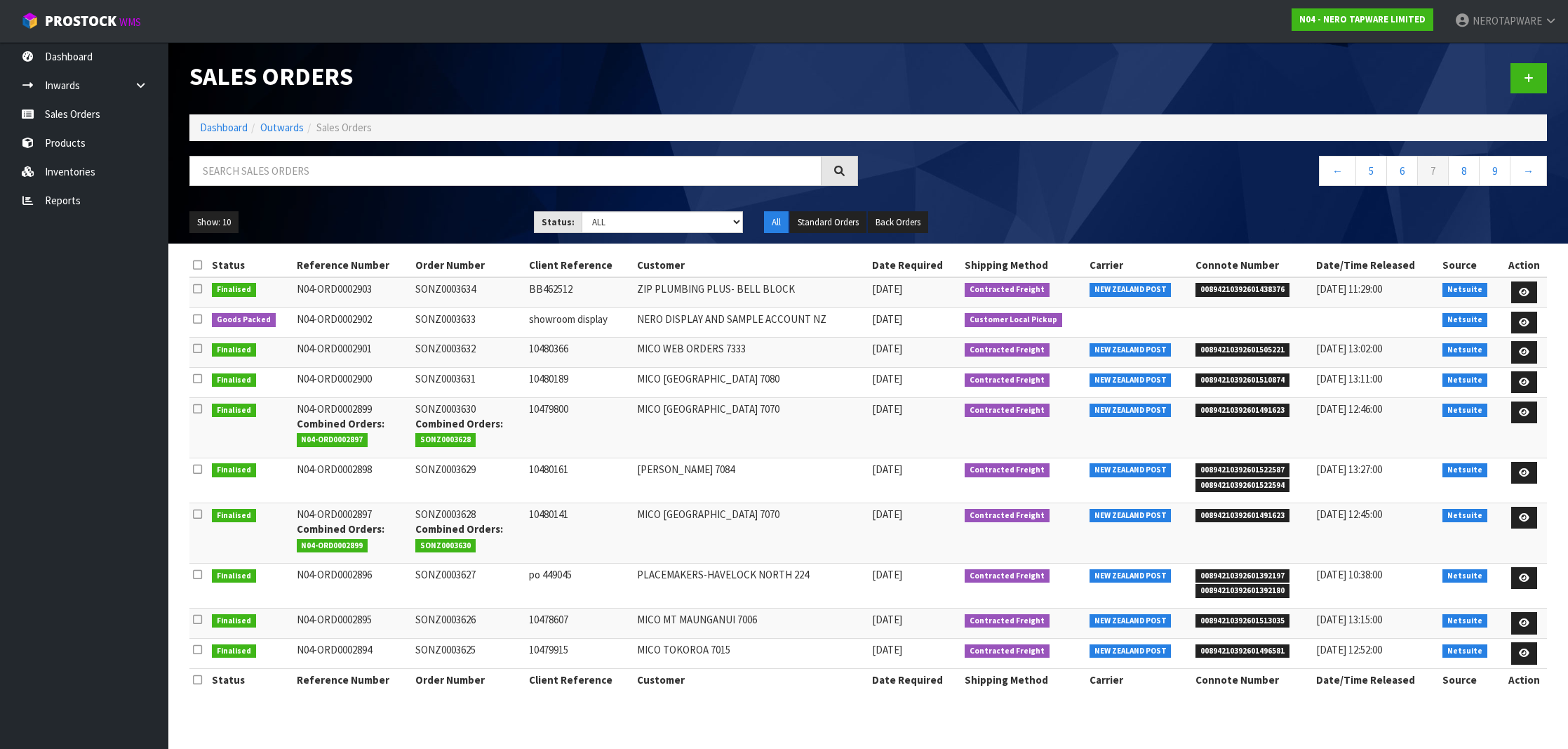
click at [453, 512] on td "SONZ0003628 Combined Orders: SONZ0003630" at bounding box center [468, 533] width 113 height 60
click at [1226, 468] on span "00894210392601522587" at bounding box center [1242, 471] width 94 height 14
click at [444, 468] on td "SONZ0003629" at bounding box center [468, 480] width 113 height 45
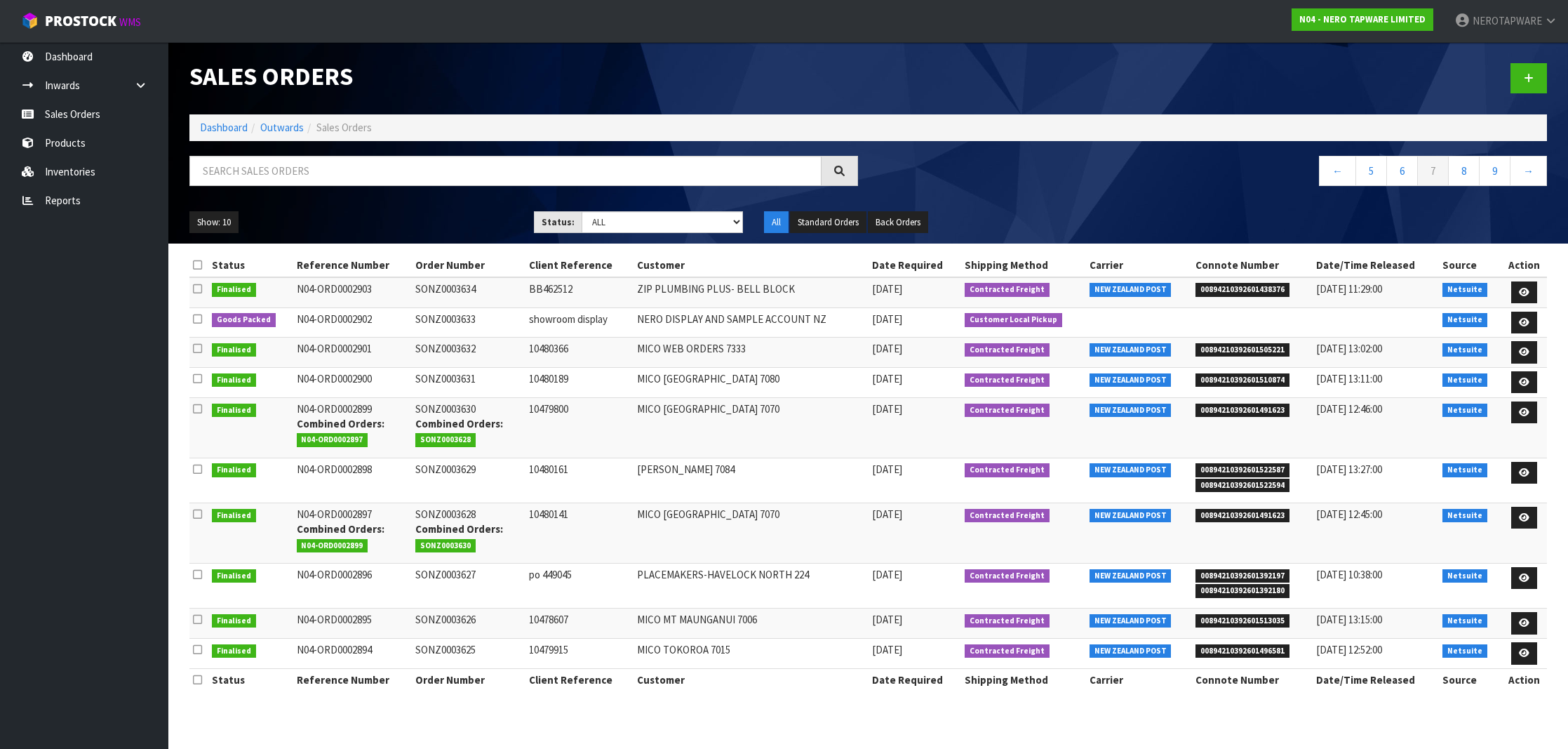
click at [444, 468] on td "SONZ0003629" at bounding box center [468, 480] width 113 height 45
click at [1223, 571] on span "00894210392601392197" at bounding box center [1242, 577] width 94 height 14
click at [454, 570] on td "SONZ0003627" at bounding box center [468, 585] width 113 height 45
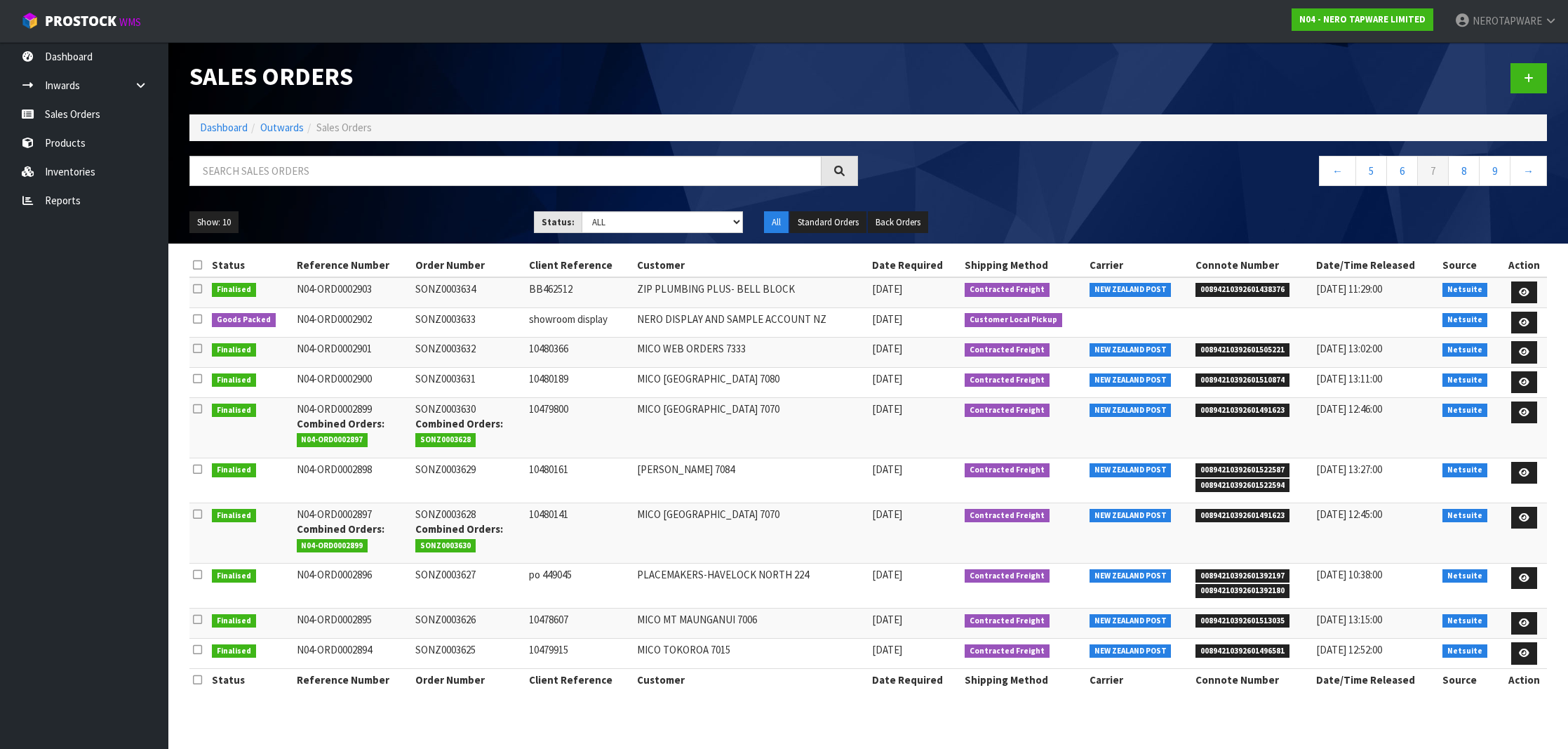
click at [1258, 615] on span "00894210392601513035" at bounding box center [1242, 622] width 94 height 14
click at [444, 615] on td "SONZ0003626" at bounding box center [468, 624] width 113 height 30
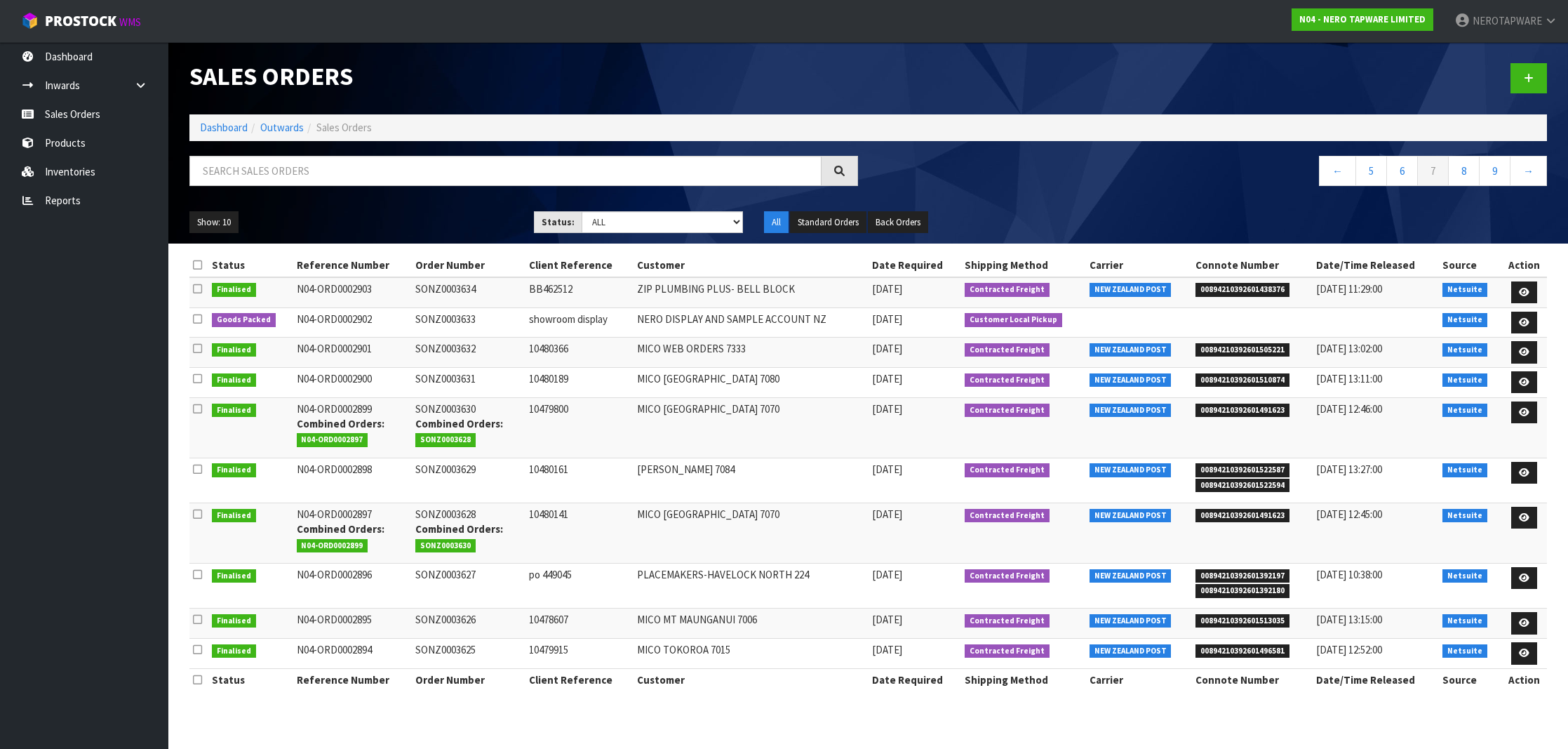
scroll to position [0, 0]
click at [1247, 645] on span "00894210392601496581" at bounding box center [1242, 652] width 94 height 14
click at [453, 647] on td "SONZ0003625" at bounding box center [468, 654] width 113 height 30
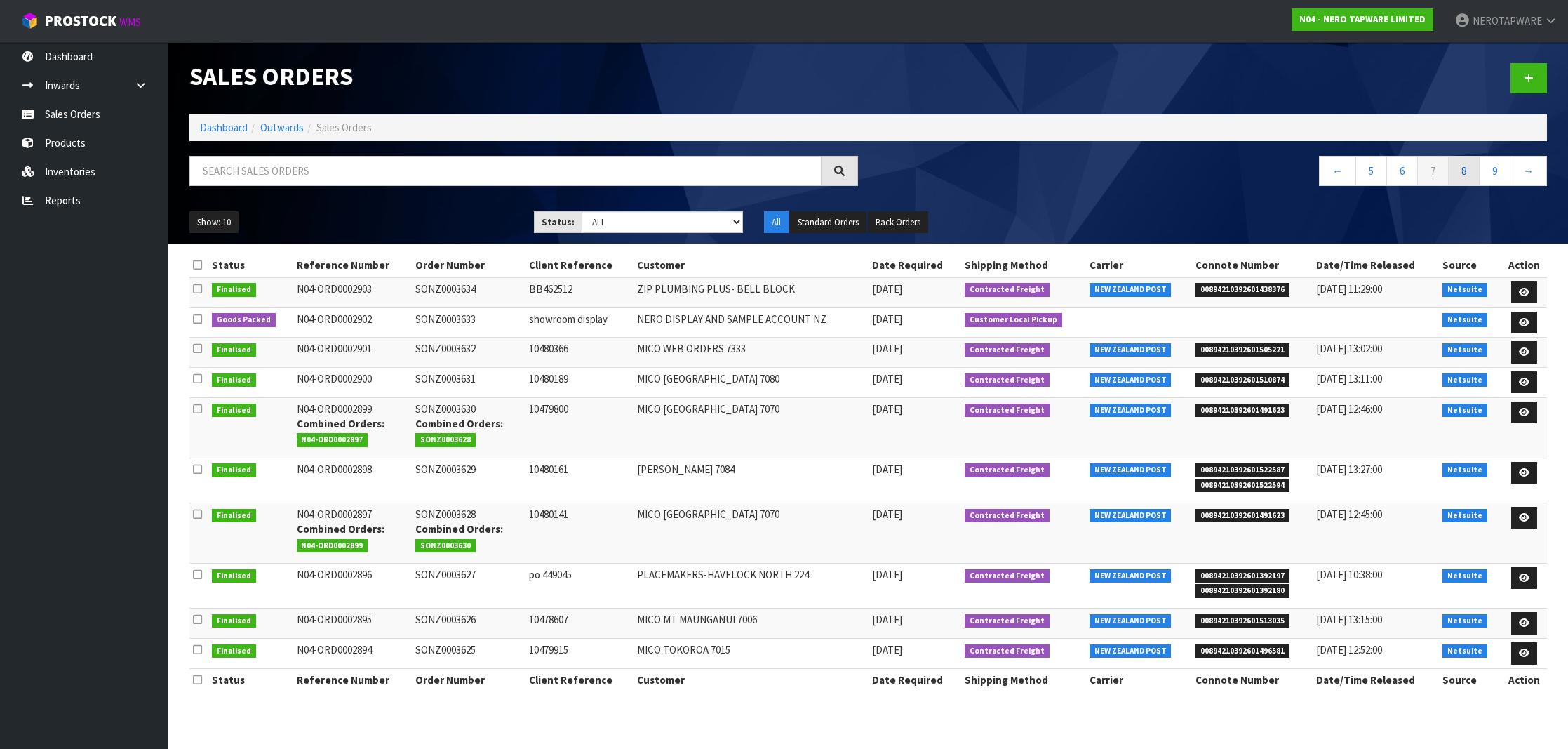
click at [1458, 170] on link "8" at bounding box center [1464, 171] width 31 height 30
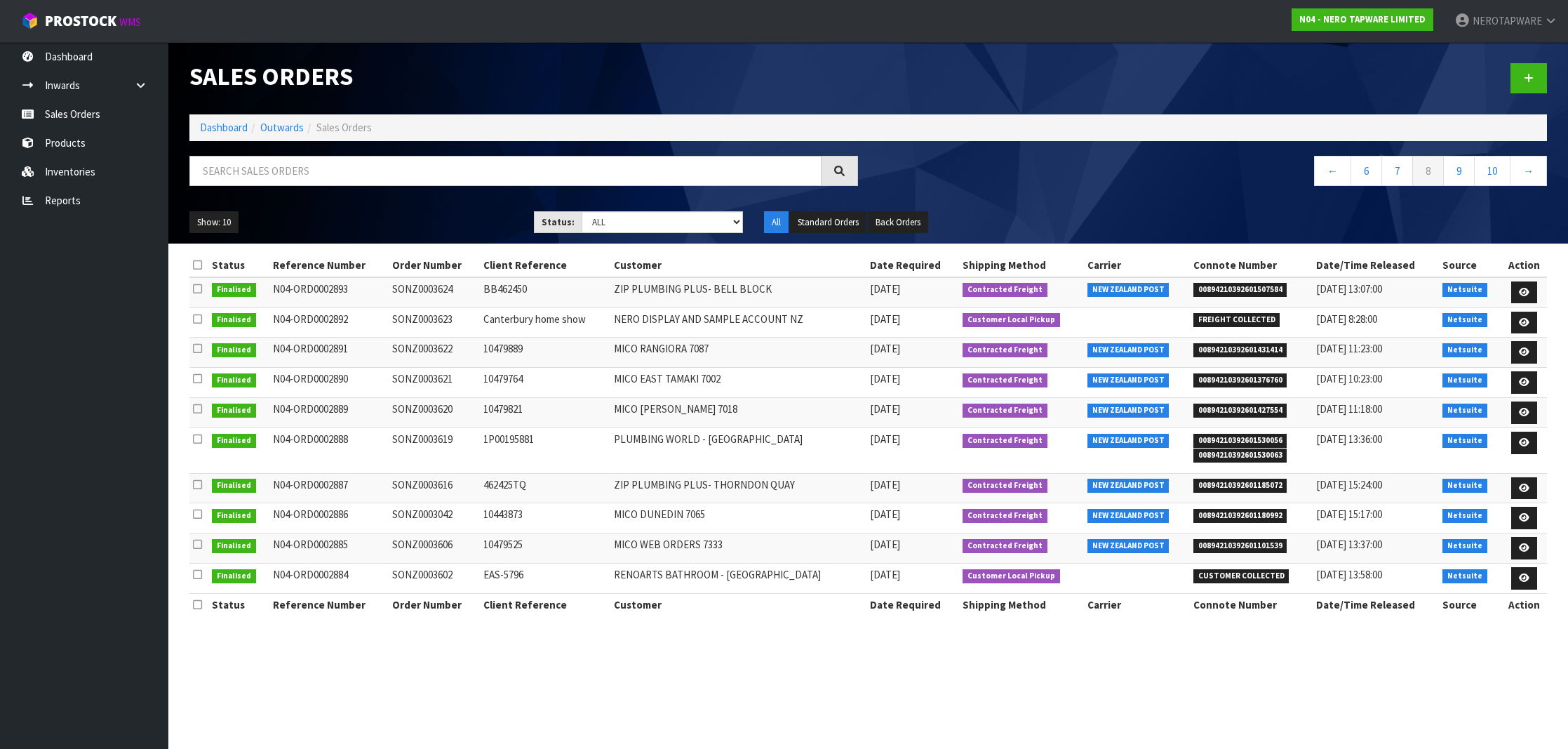
click at [1221, 292] on span "00894210392601507584" at bounding box center [1240, 290] width 94 height 14
click at [415, 290] on td "SONZ0003624" at bounding box center [435, 293] width 92 height 30
click at [338, 0] on nav "Toggle navigation ProStock WMS N04 - NERO TAPWARE LIMITED NEROTAPWARE Logout" at bounding box center [784, 21] width 1568 height 43
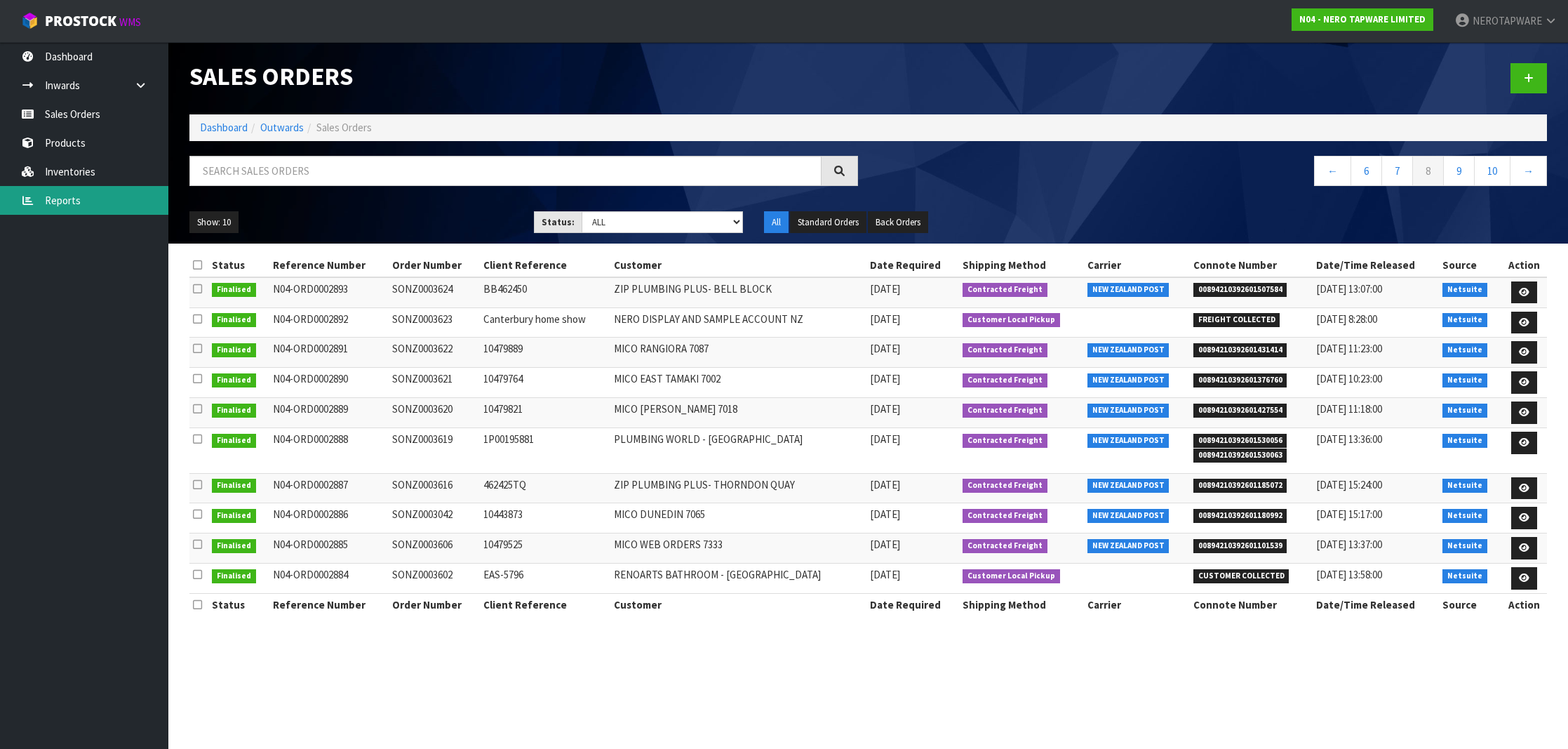
click at [53, 207] on link "Reports" at bounding box center [84, 200] width 168 height 29
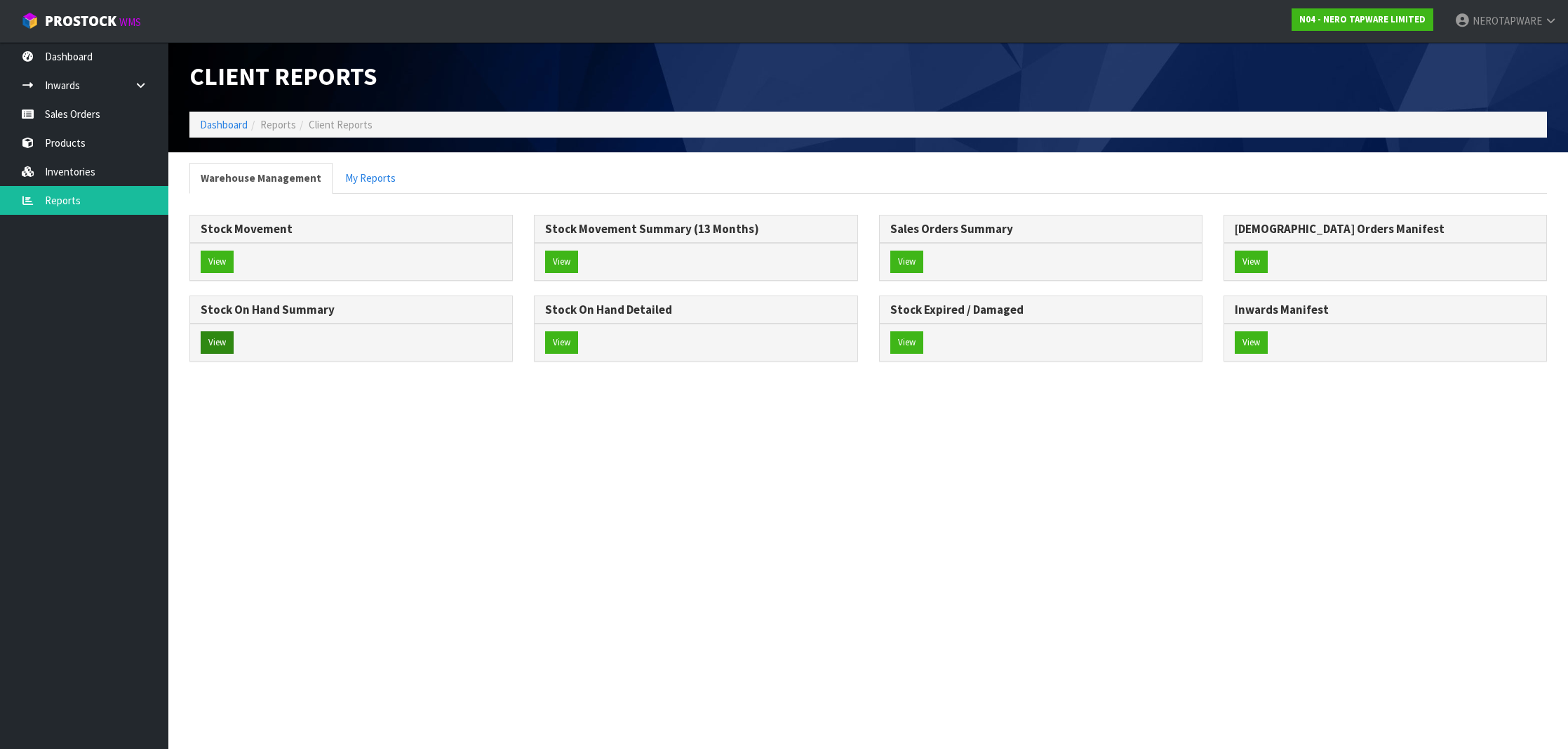
click at [222, 346] on button "View" at bounding box center [217, 342] width 33 height 22
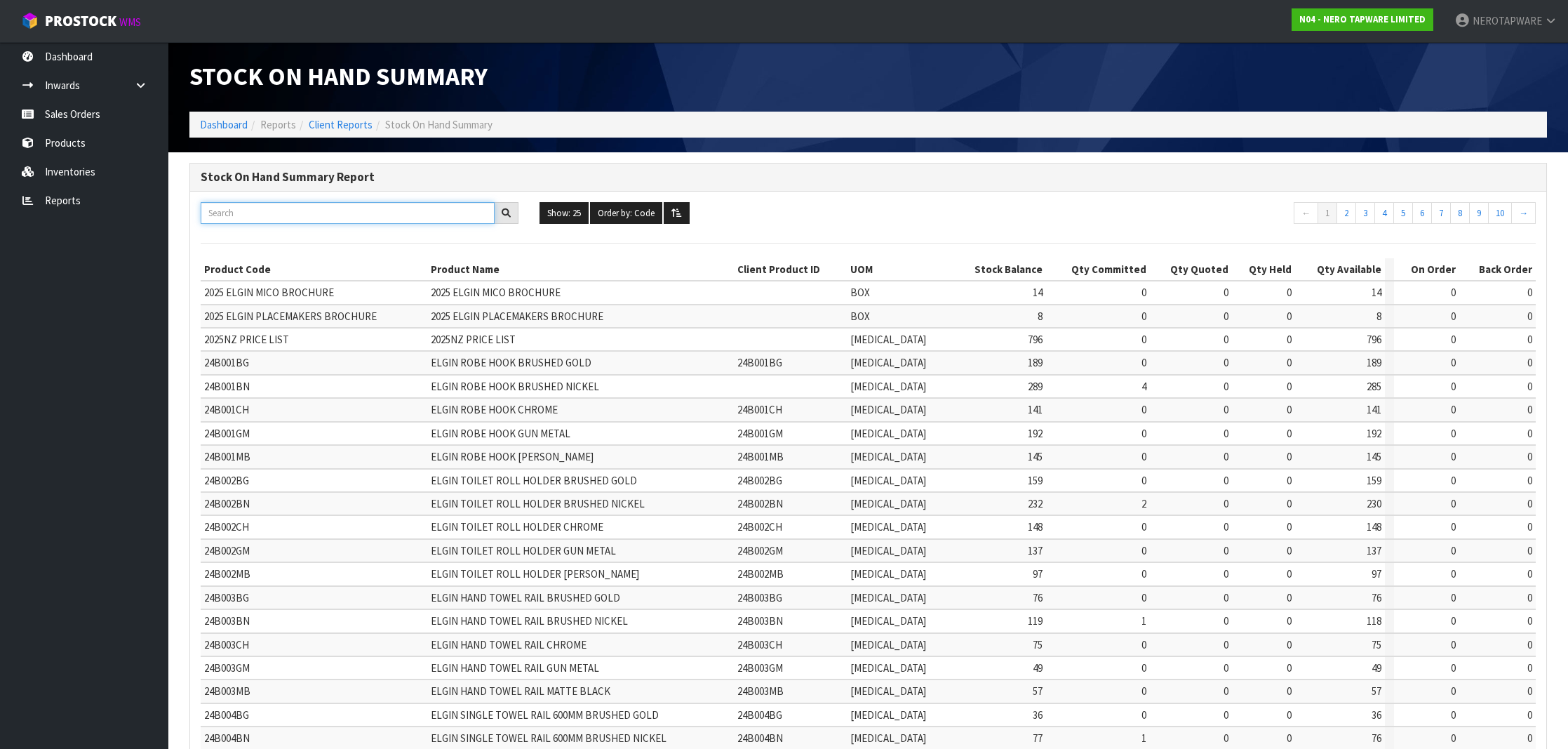
click at [297, 215] on input "text" at bounding box center [347, 213] width 294 height 21
paste input "NRUB003"
type input "NRUB003"
